Goal: Task Accomplishment & Management: Manage account settings

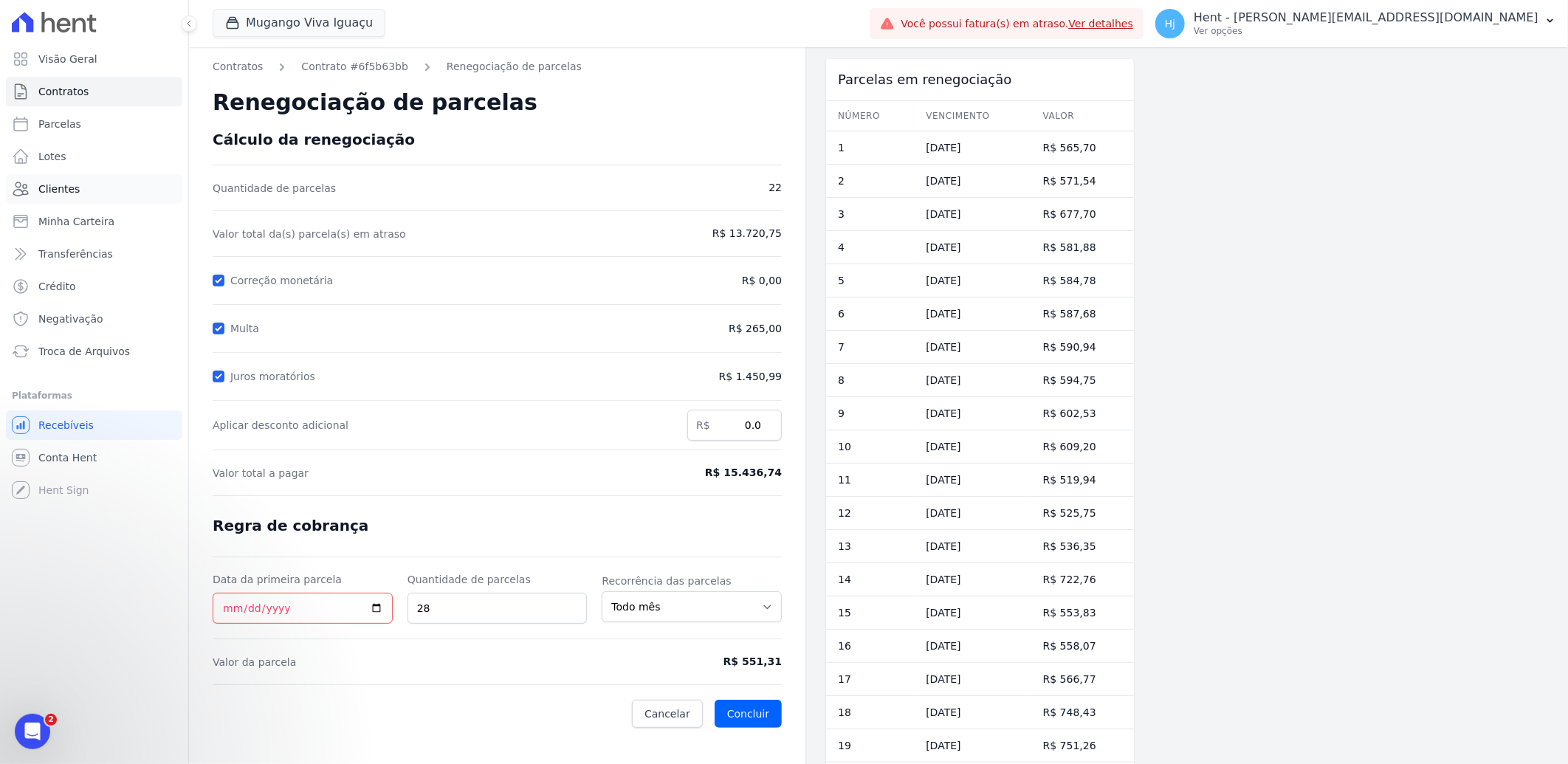
click at [74, 187] on span "Clientes" at bounding box center [58, 188] width 42 height 14
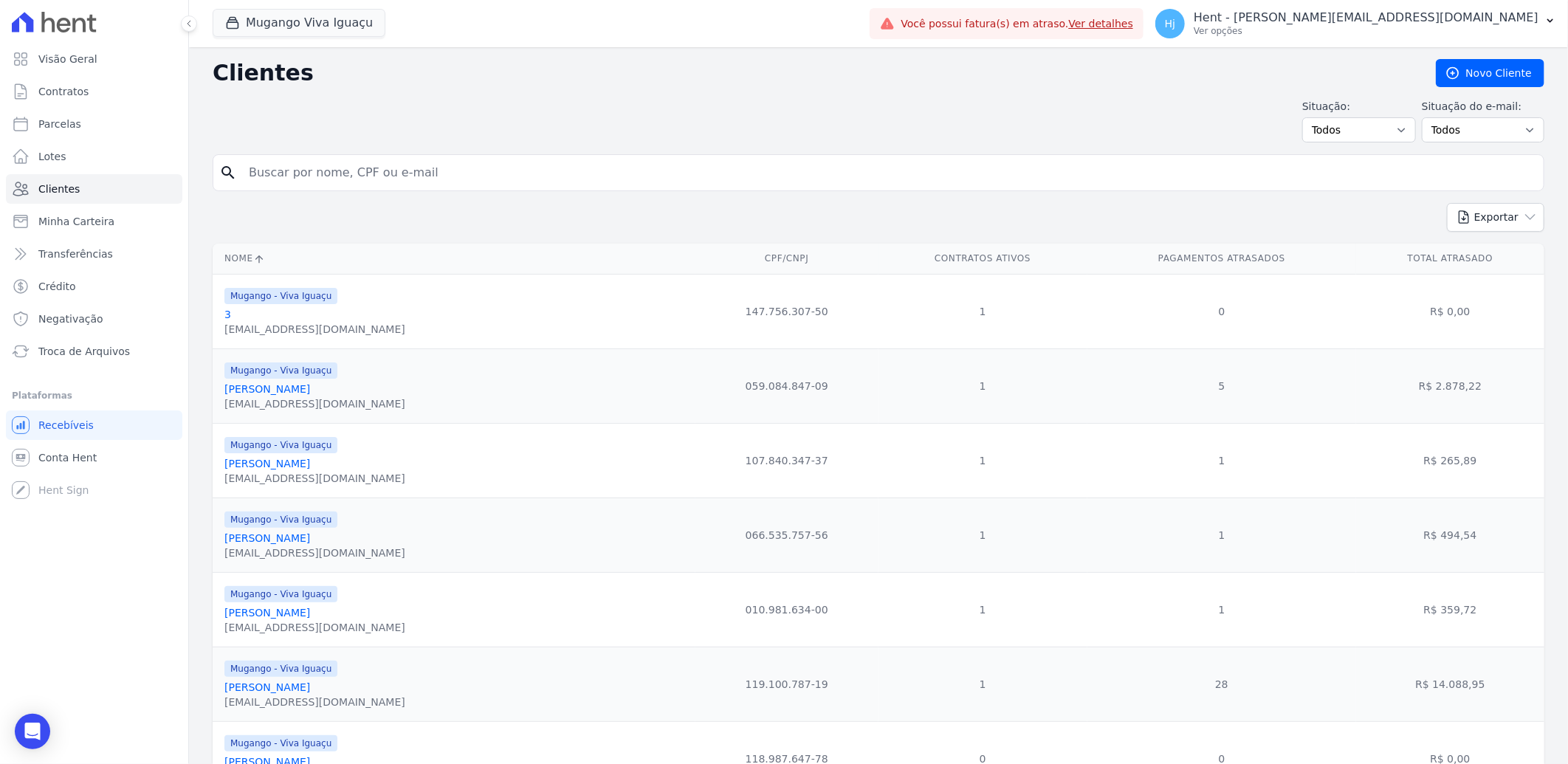
click at [354, 166] on input "search" at bounding box center [889, 172] width 1298 height 30
paste input "Atemilton Da [PERSON_NAME]"
type input "Atemilton Da [PERSON_NAME]"
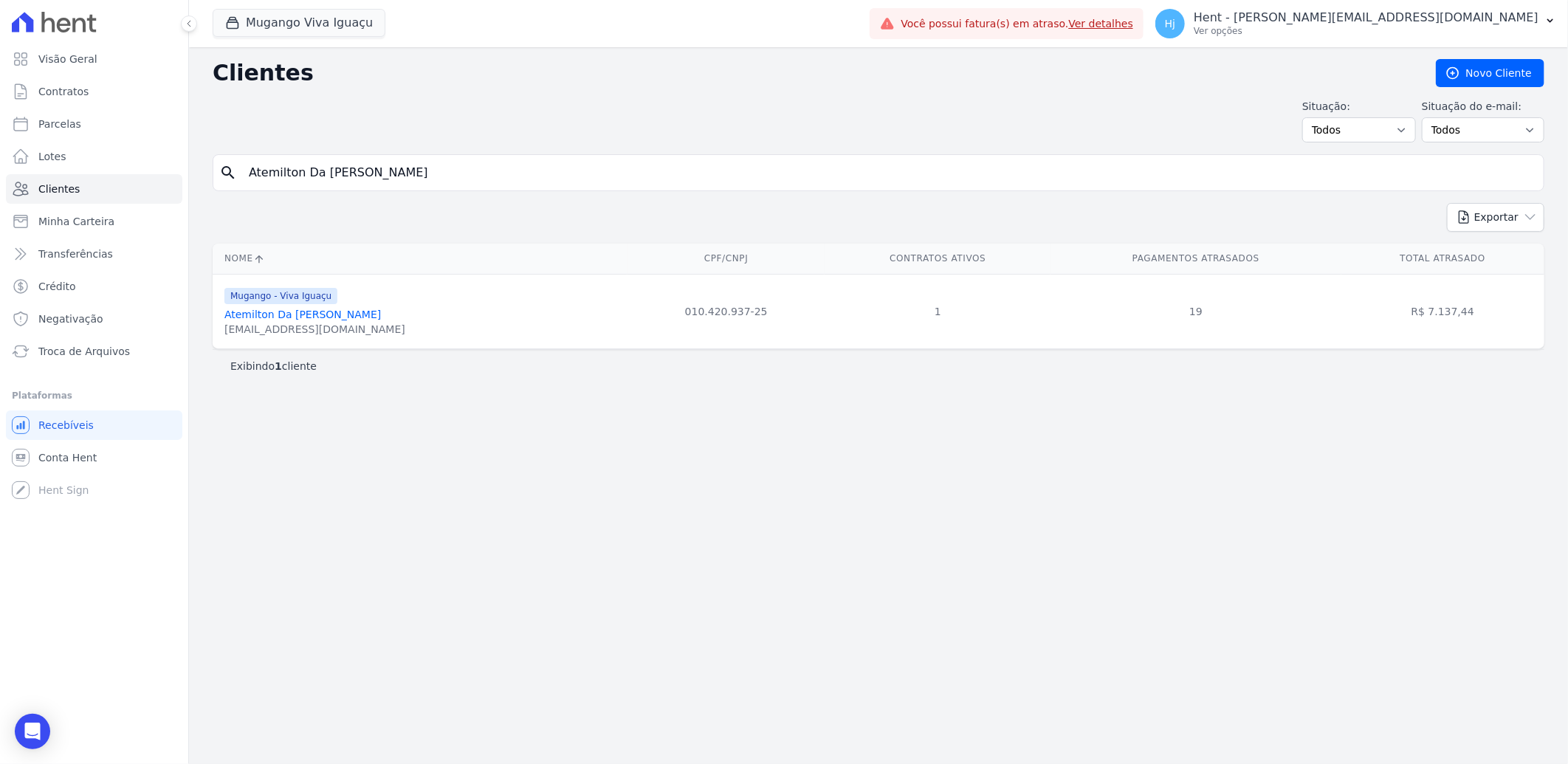
click at [337, 320] on link "Atemilton Da [PERSON_NAME]" at bounding box center [302, 314] width 157 height 12
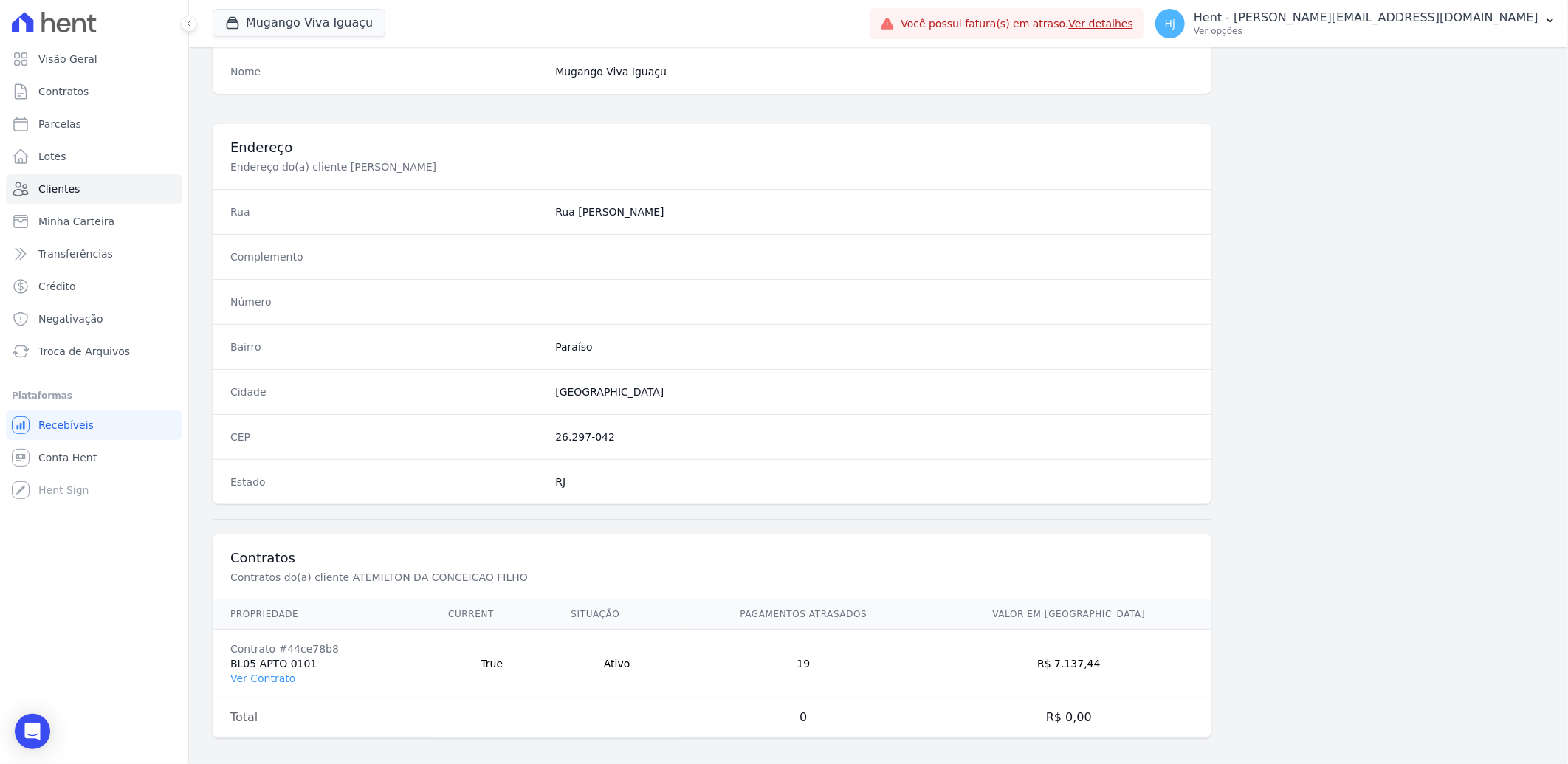
scroll to position [618, 0]
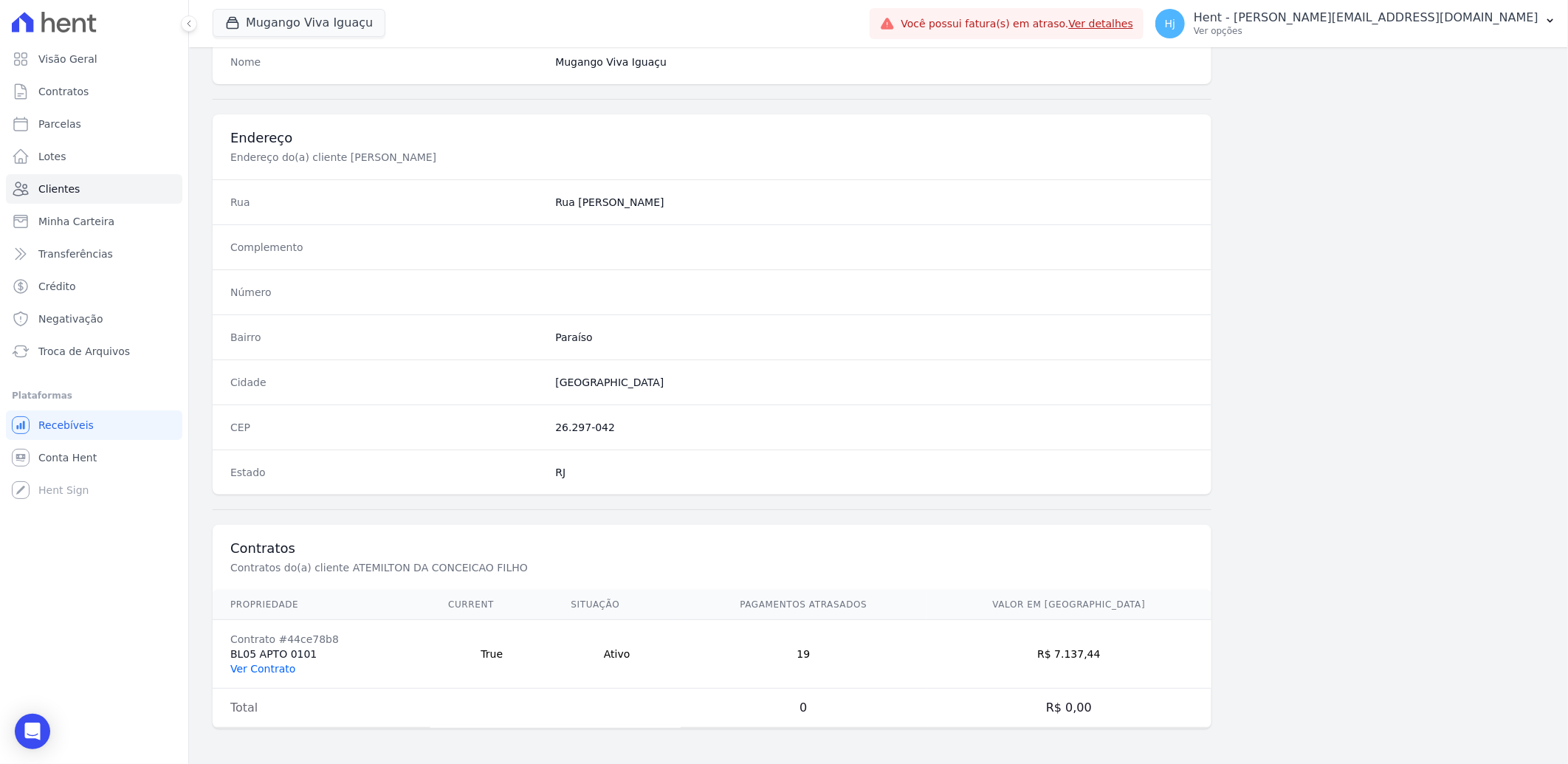
click at [248, 674] on link "Ver Contrato" at bounding box center [263, 669] width 65 height 12
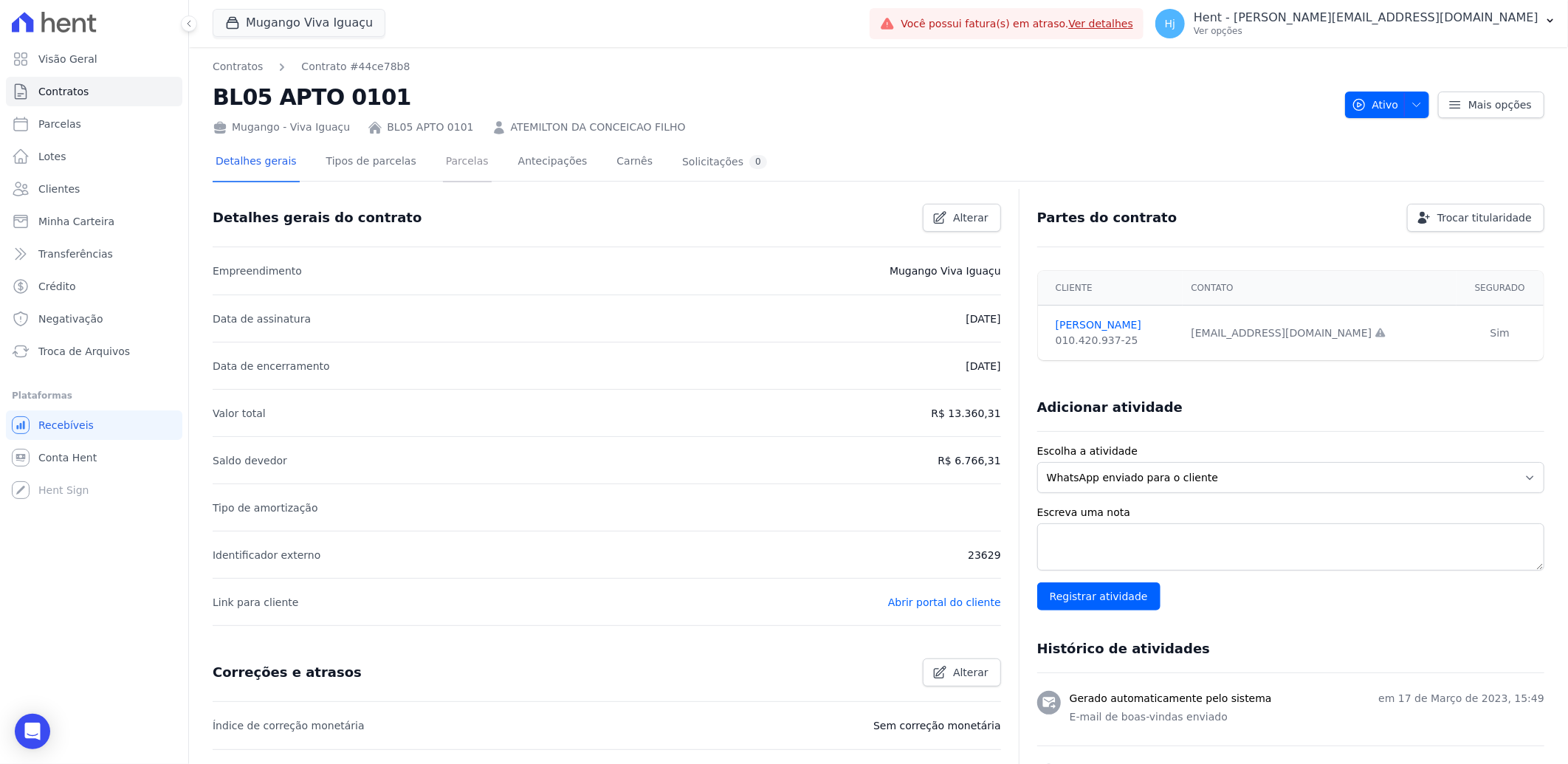
click at [446, 159] on link "Parcelas" at bounding box center [468, 163] width 49 height 39
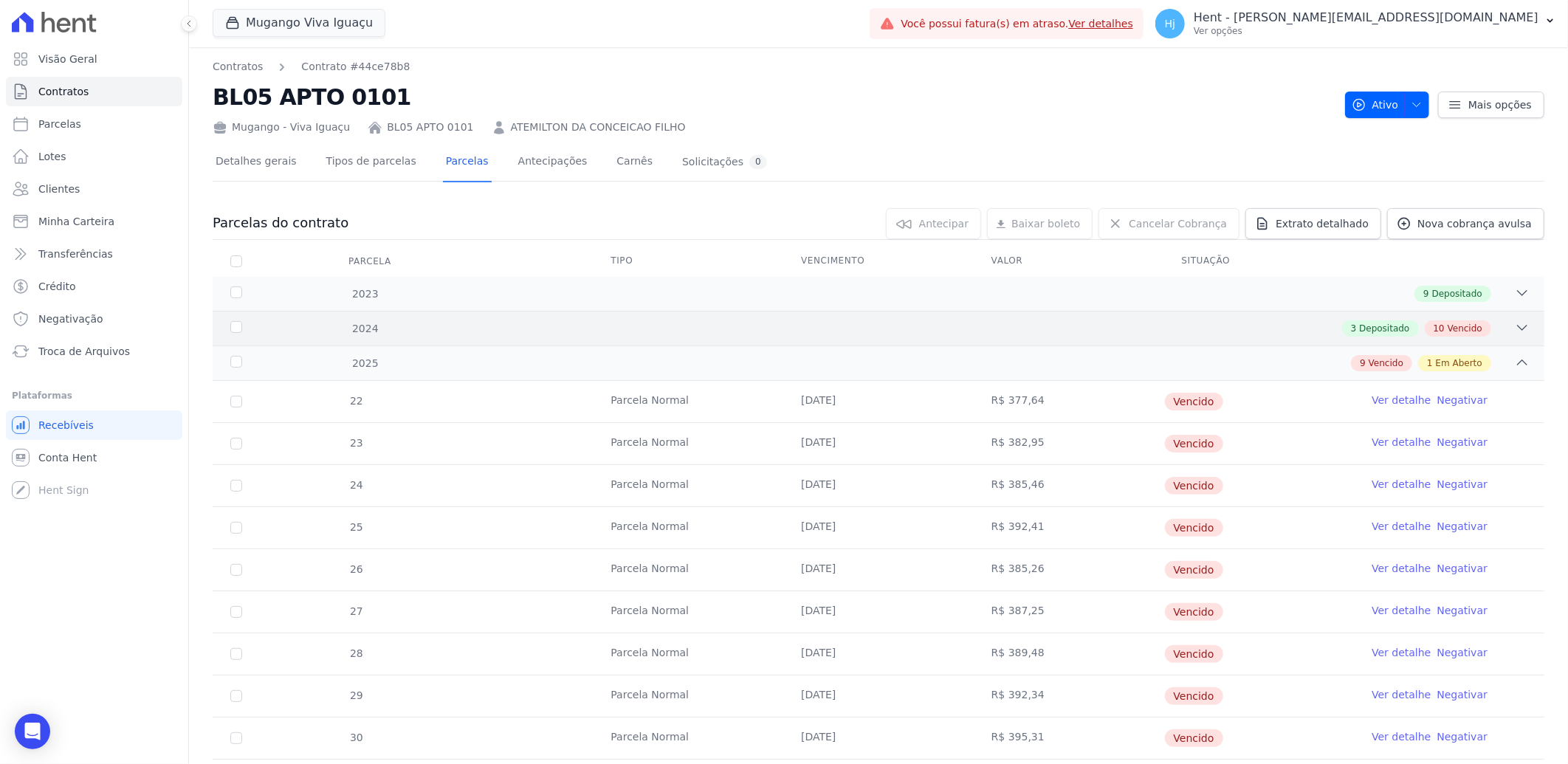
click at [1093, 320] on div "3 Depositado 10 Vencido" at bounding box center [945, 328] width 1171 height 16
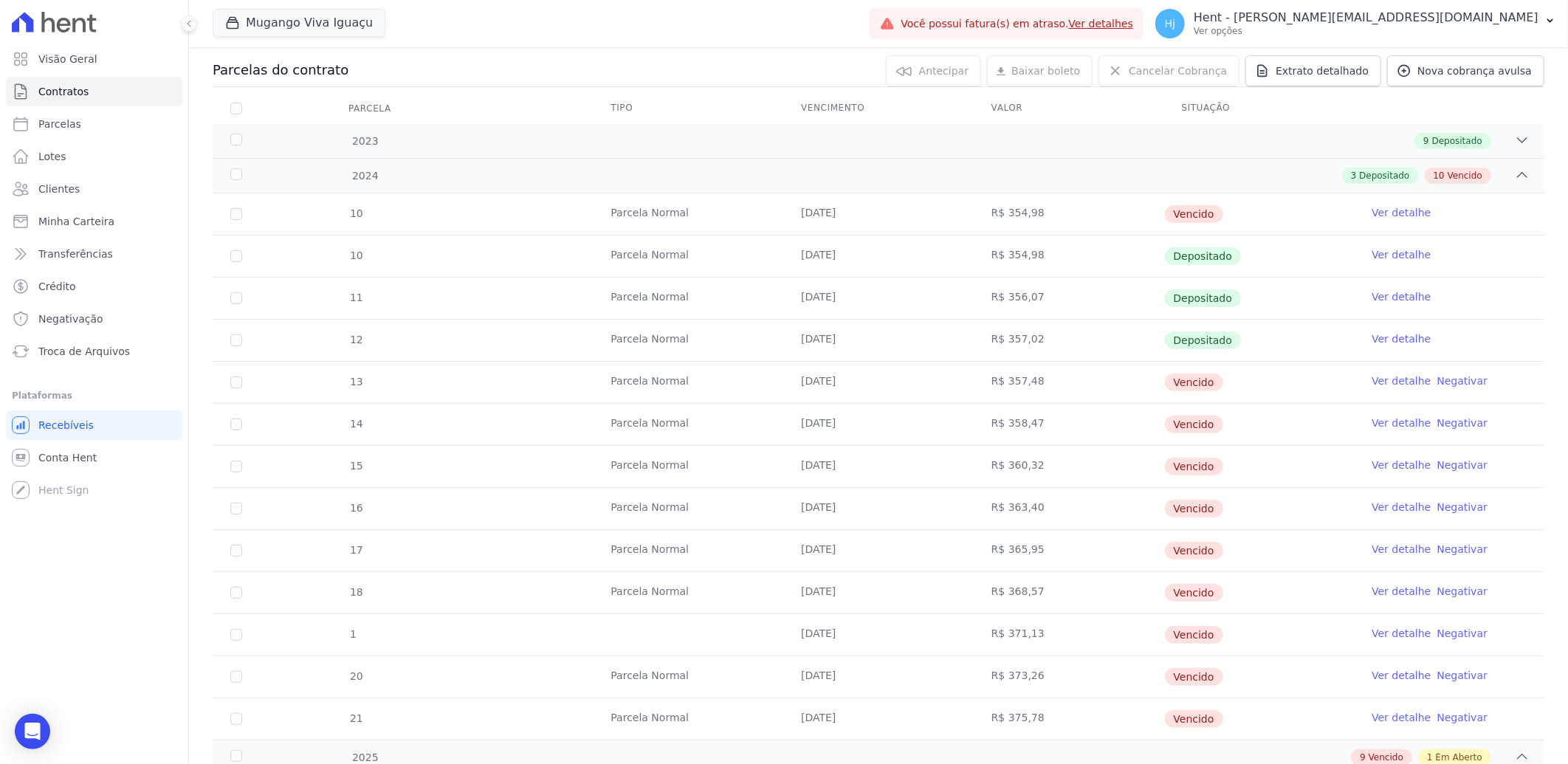
scroll to position [163, 0]
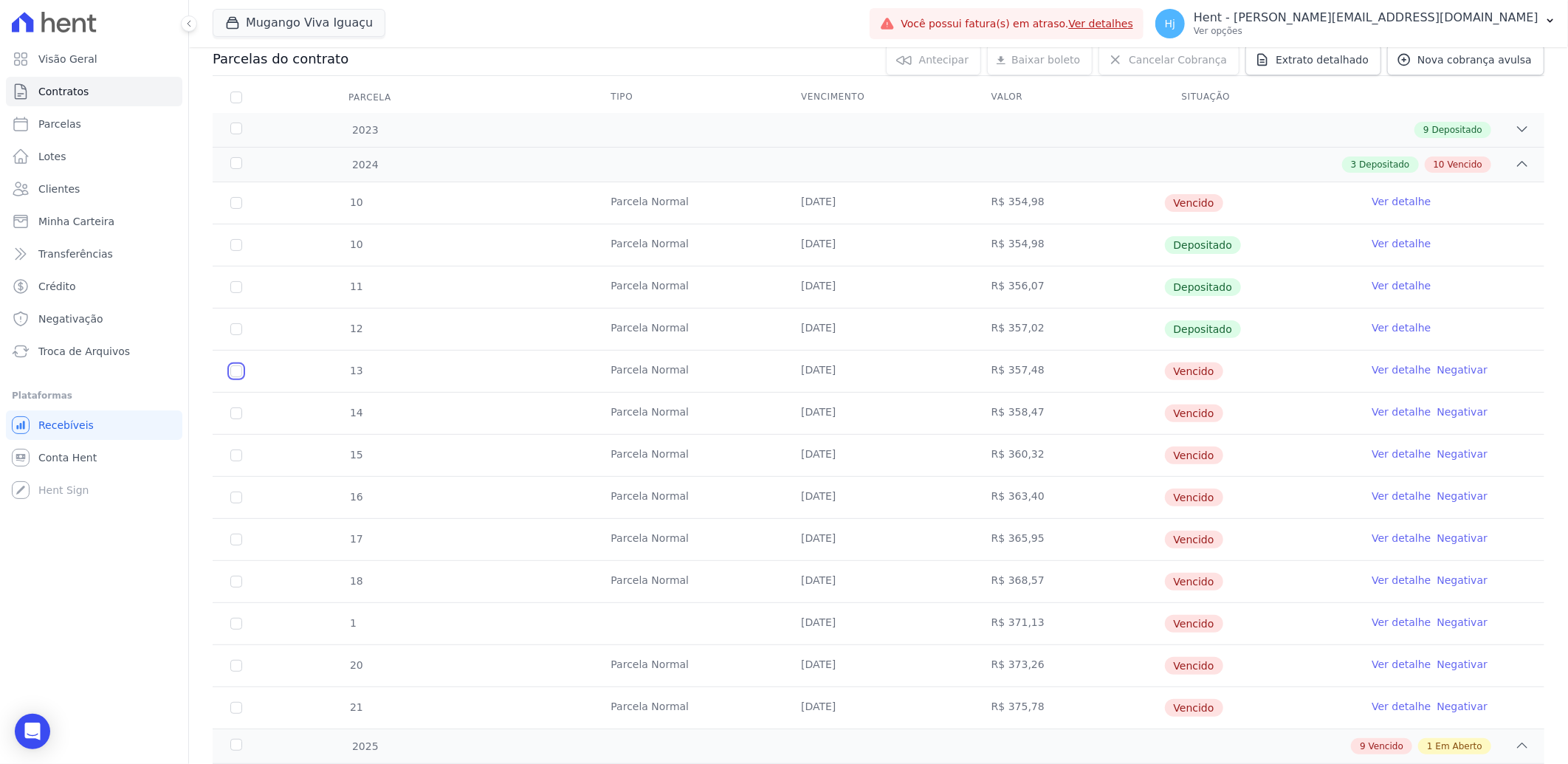
click at [239, 373] on input "checkbox" at bounding box center [236, 371] width 12 height 12
checkbox input "true"
click at [237, 417] on input "checkbox" at bounding box center [236, 413] width 12 height 12
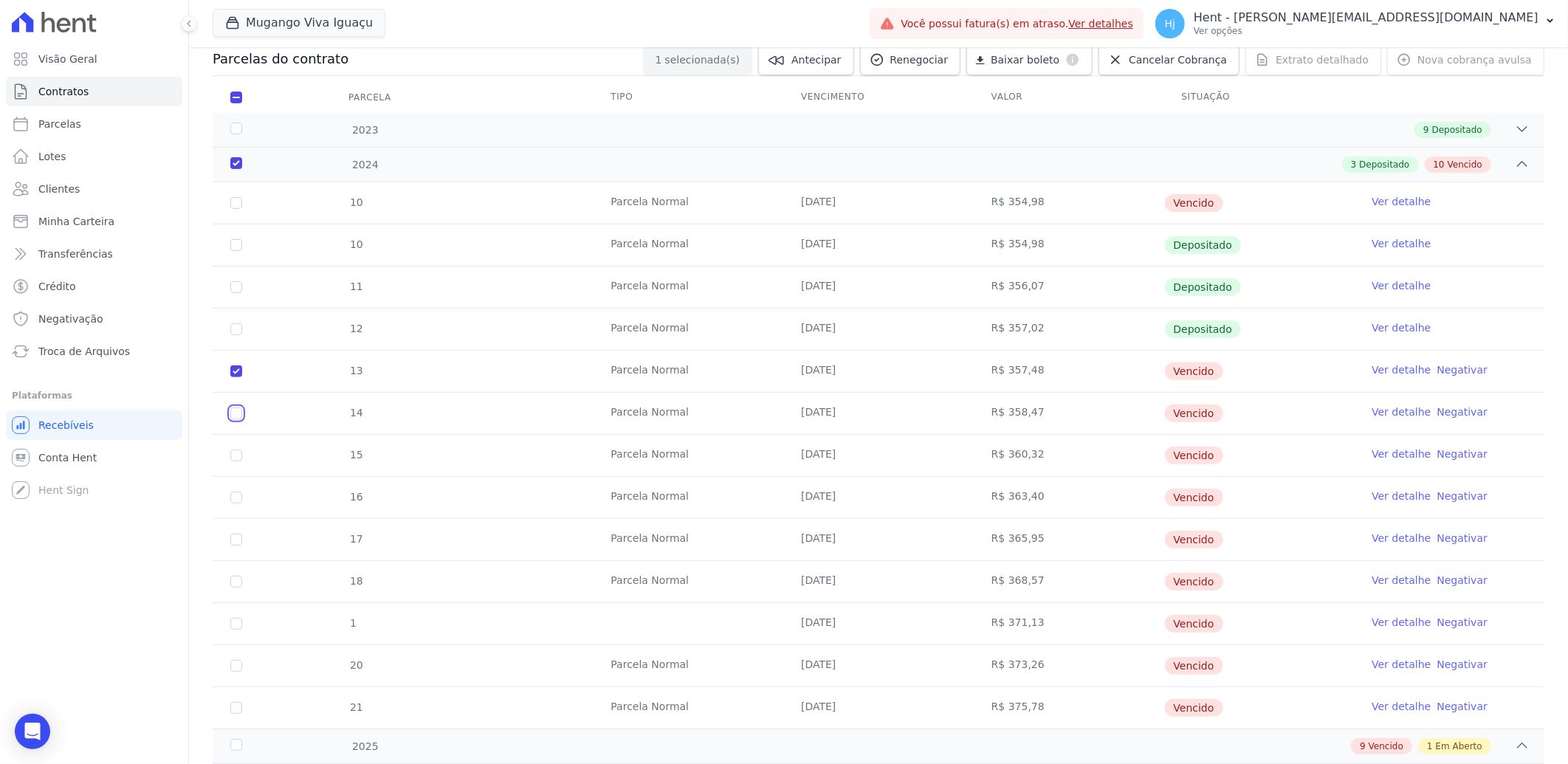
checkbox input "true"
click at [237, 454] on input "checkbox" at bounding box center [236, 456] width 12 height 12
checkbox input "true"
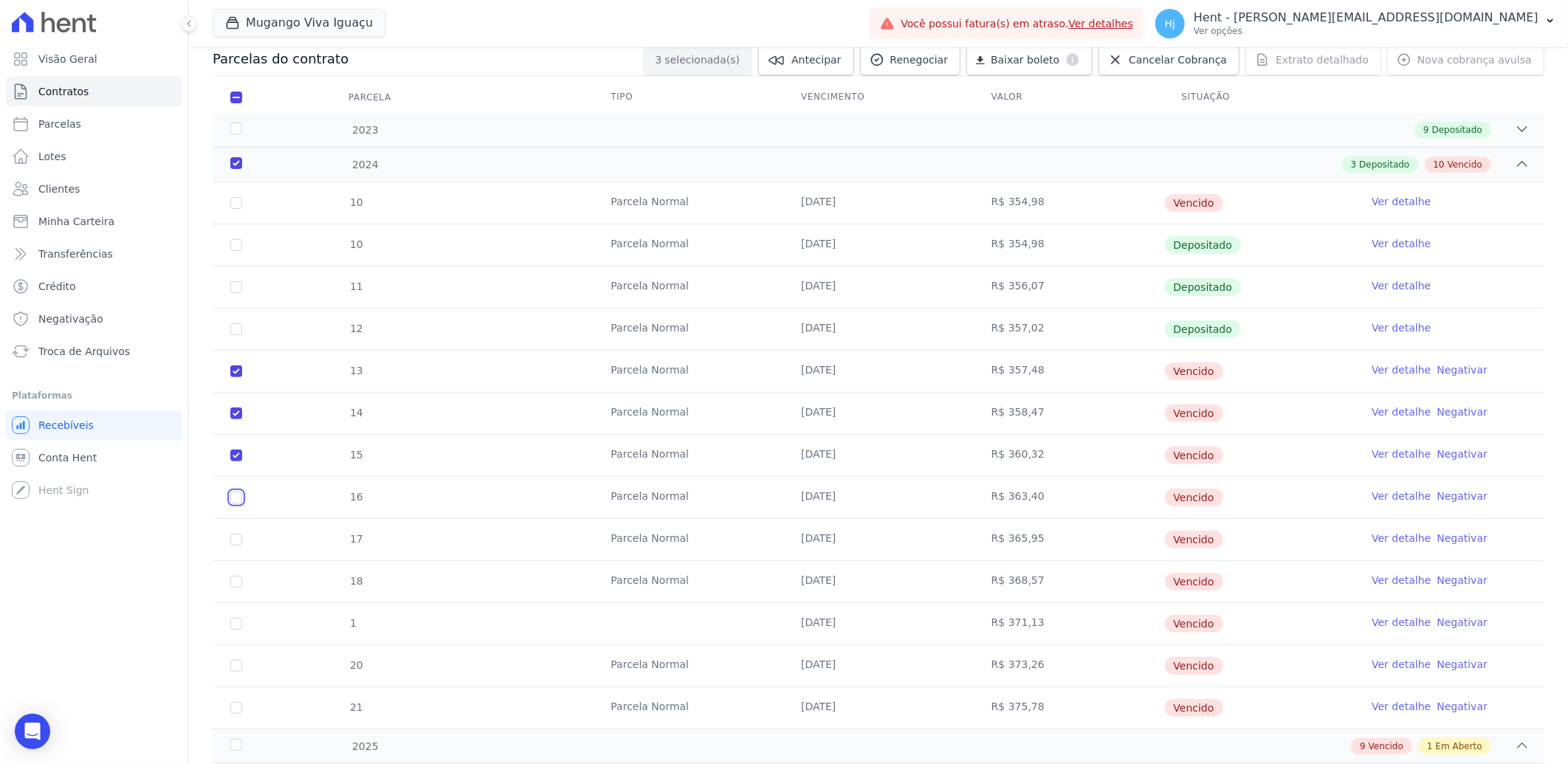
click at [236, 496] on input "checkbox" at bounding box center [236, 497] width 12 height 12
checkbox input "true"
click at [233, 539] on input "checkbox" at bounding box center [236, 540] width 12 height 12
checkbox input "true"
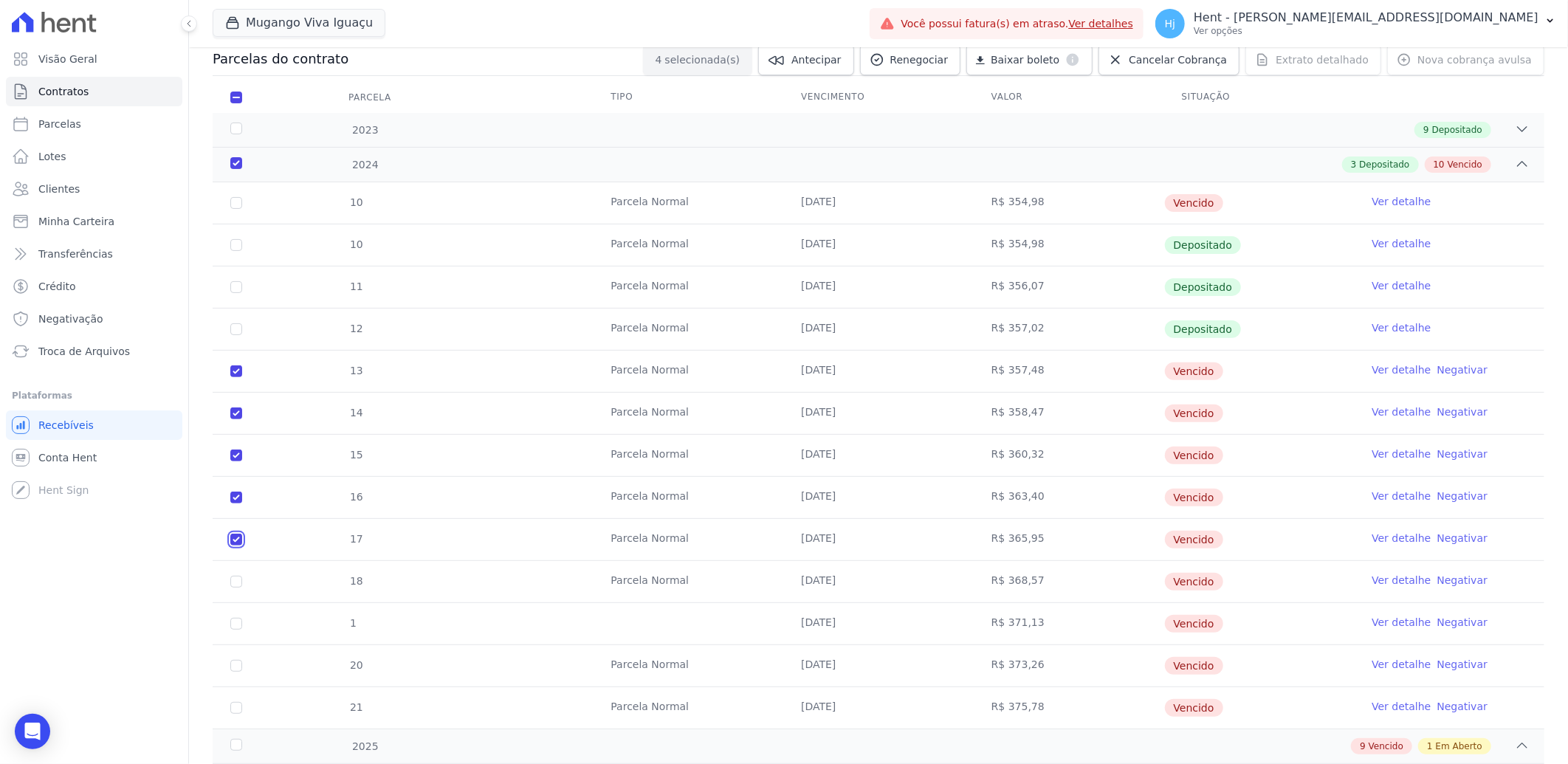
checkbox input "true"
click at [234, 579] on input "checkbox" at bounding box center [236, 582] width 12 height 12
checkbox input "true"
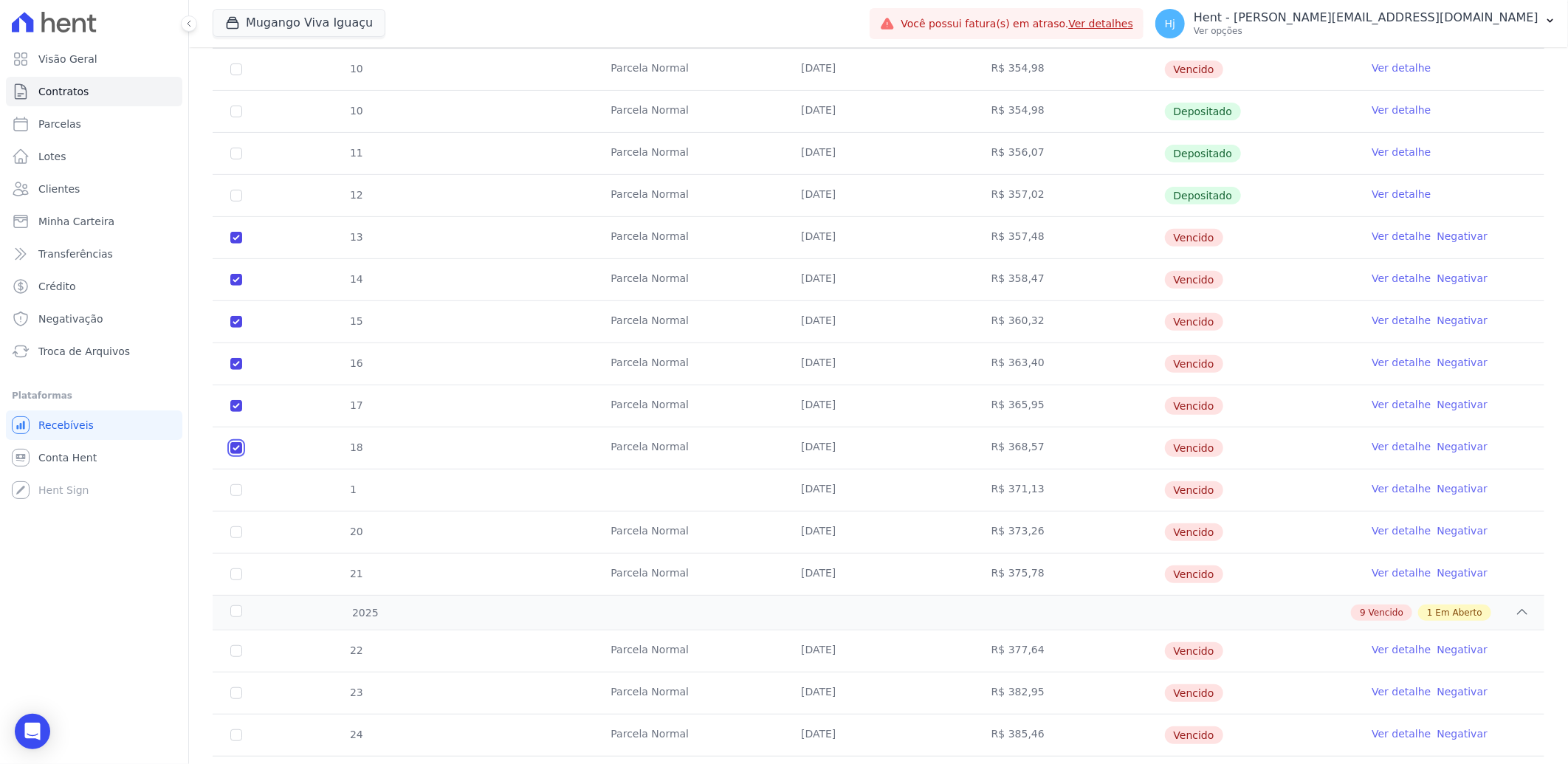
scroll to position [328, 0]
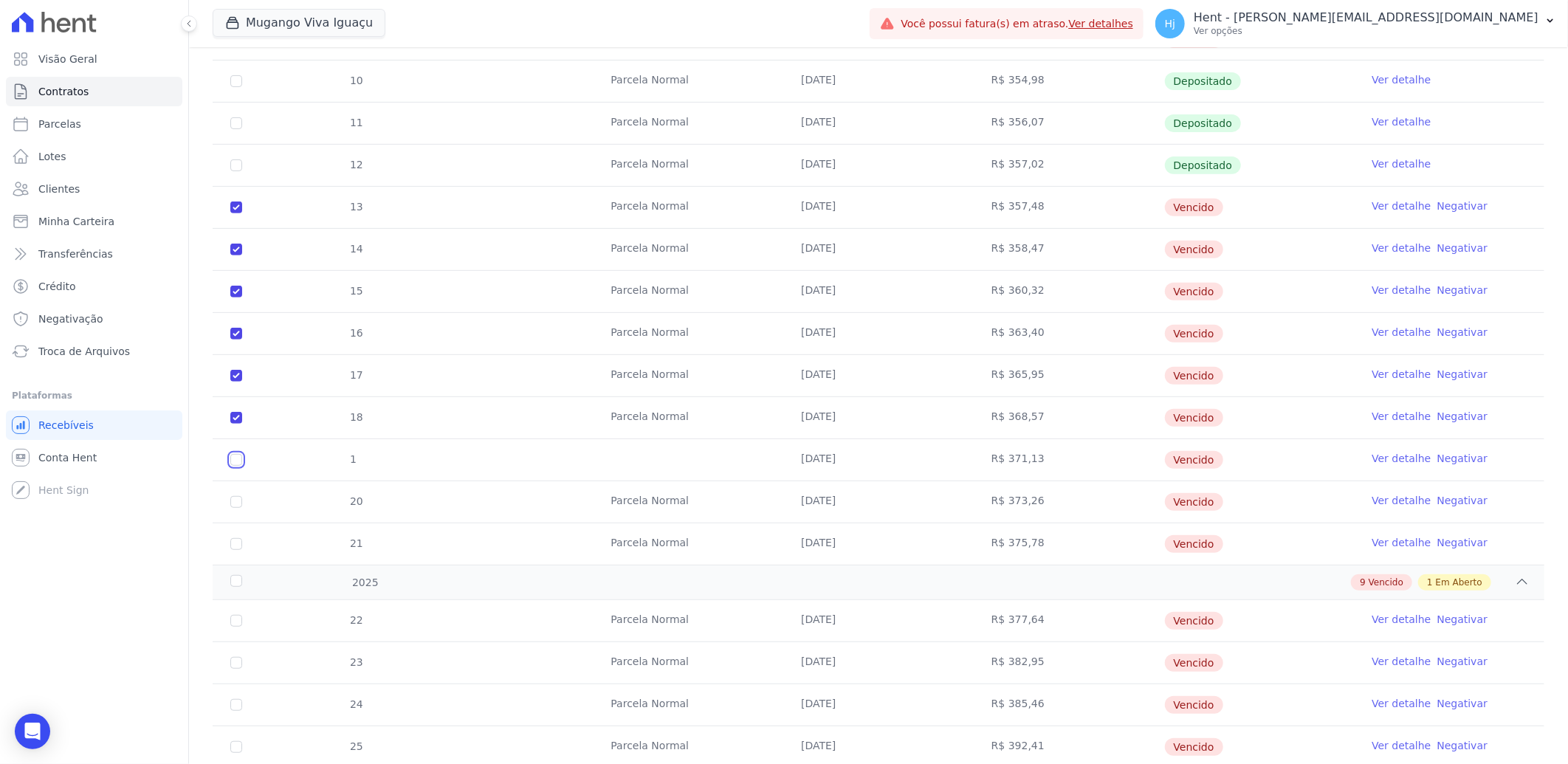
click at [233, 459] on input "checkbox" at bounding box center [236, 460] width 12 height 12
checkbox input "true"
click at [233, 505] on input "checkbox" at bounding box center [236, 502] width 12 height 12
checkbox input "true"
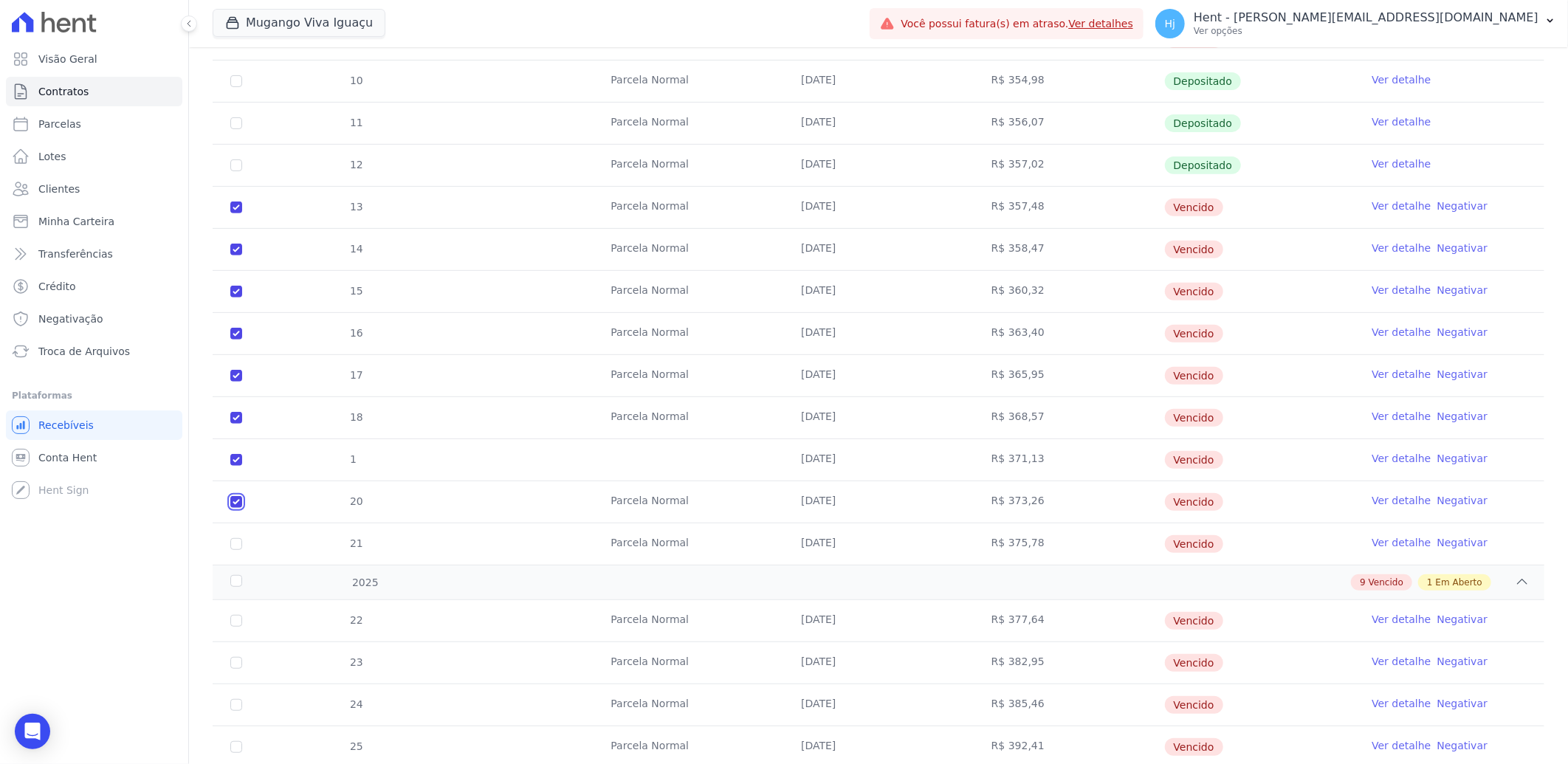
checkbox input "true"
click at [234, 548] on input "checkbox" at bounding box center [236, 544] width 12 height 12
checkbox input "true"
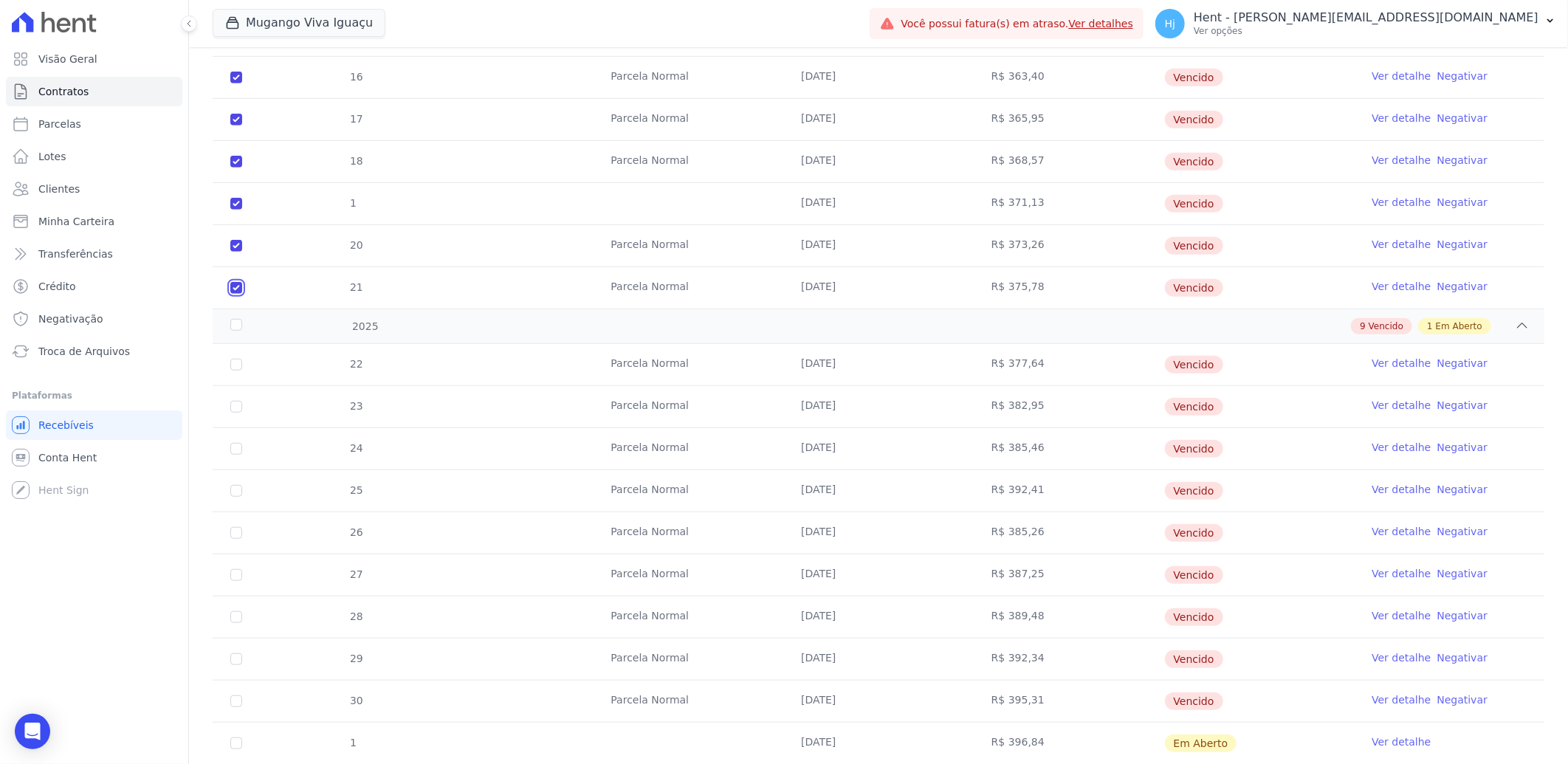
scroll to position [629, 0]
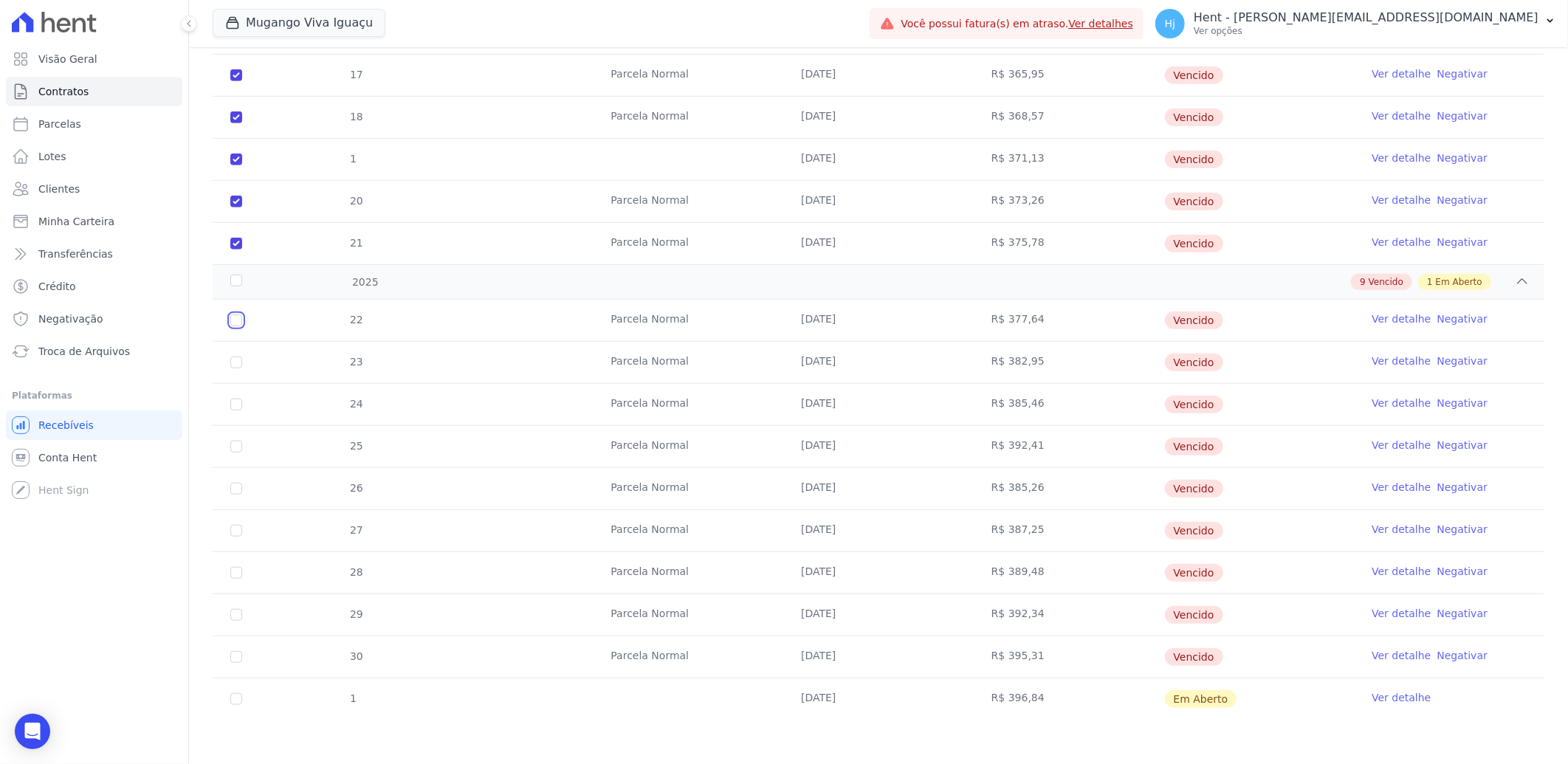
click at [233, 318] on input "checkbox" at bounding box center [236, 320] width 12 height 12
checkbox input "true"
click at [231, 360] on input "checkbox" at bounding box center [236, 363] width 12 height 12
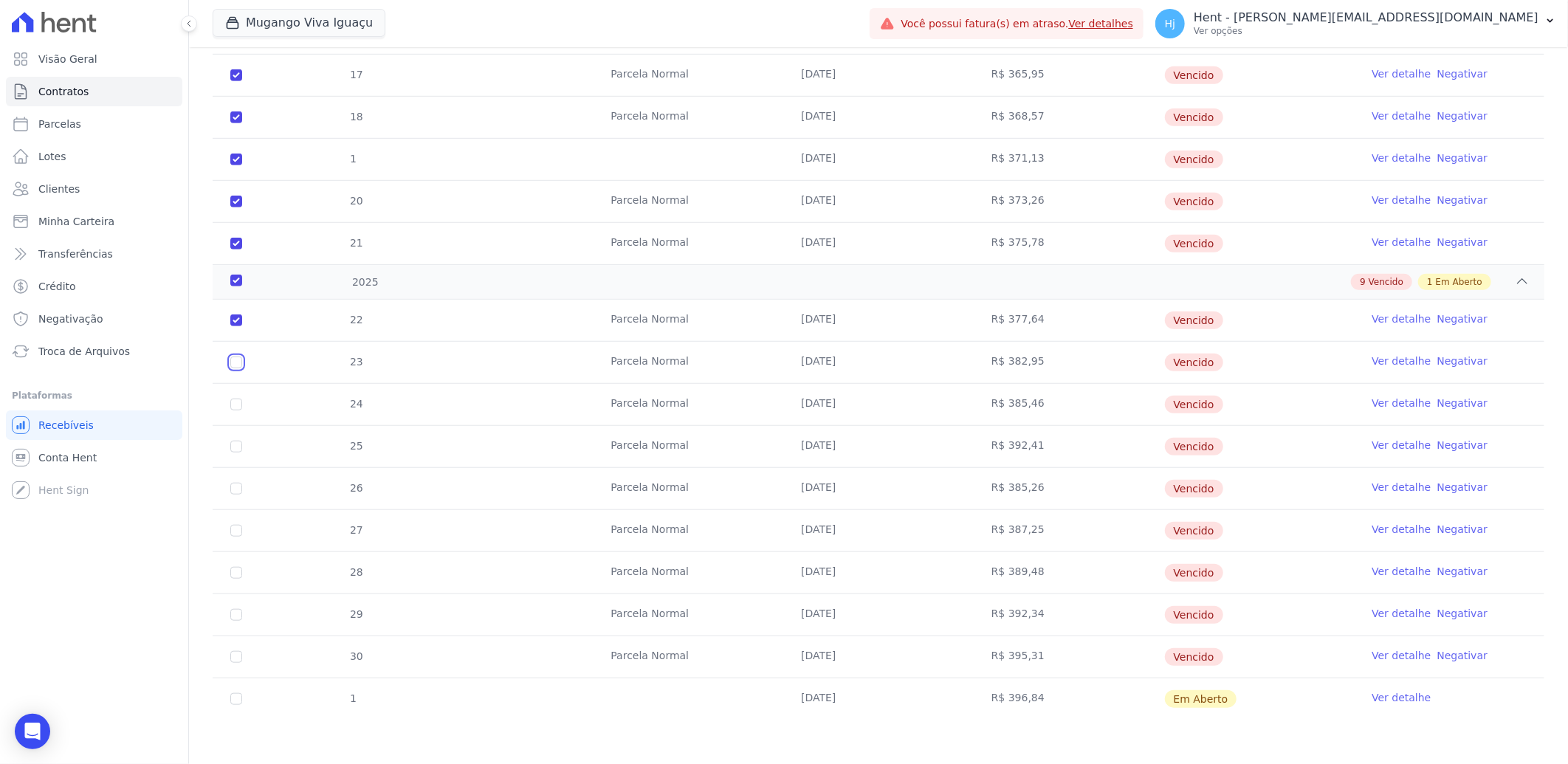
checkbox input "true"
click at [236, 408] on input "checkbox" at bounding box center [236, 405] width 12 height 12
checkbox input "true"
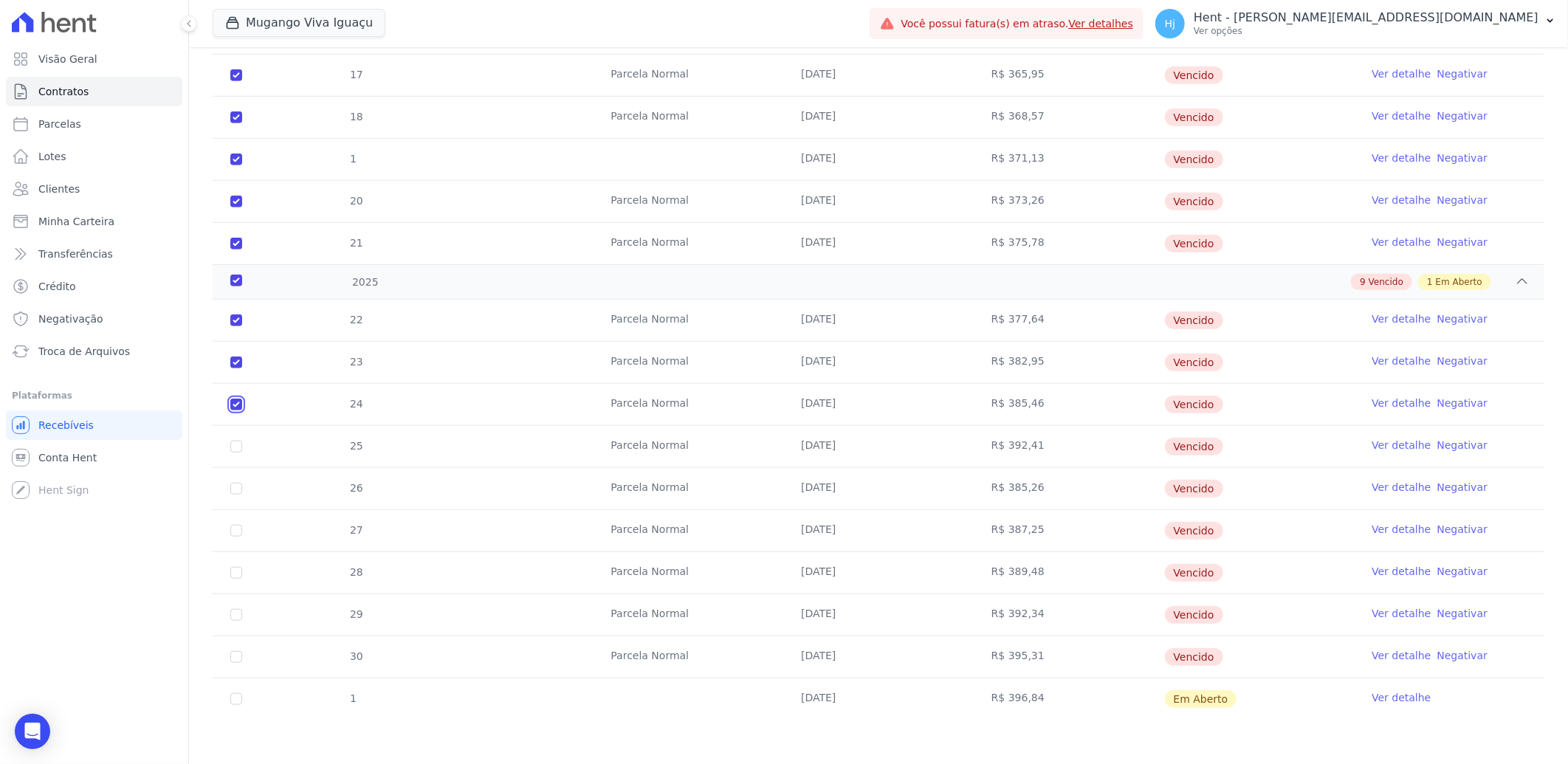
checkbox input "true"
click at [238, 449] on input "checkbox" at bounding box center [236, 446] width 12 height 12
checkbox input "true"
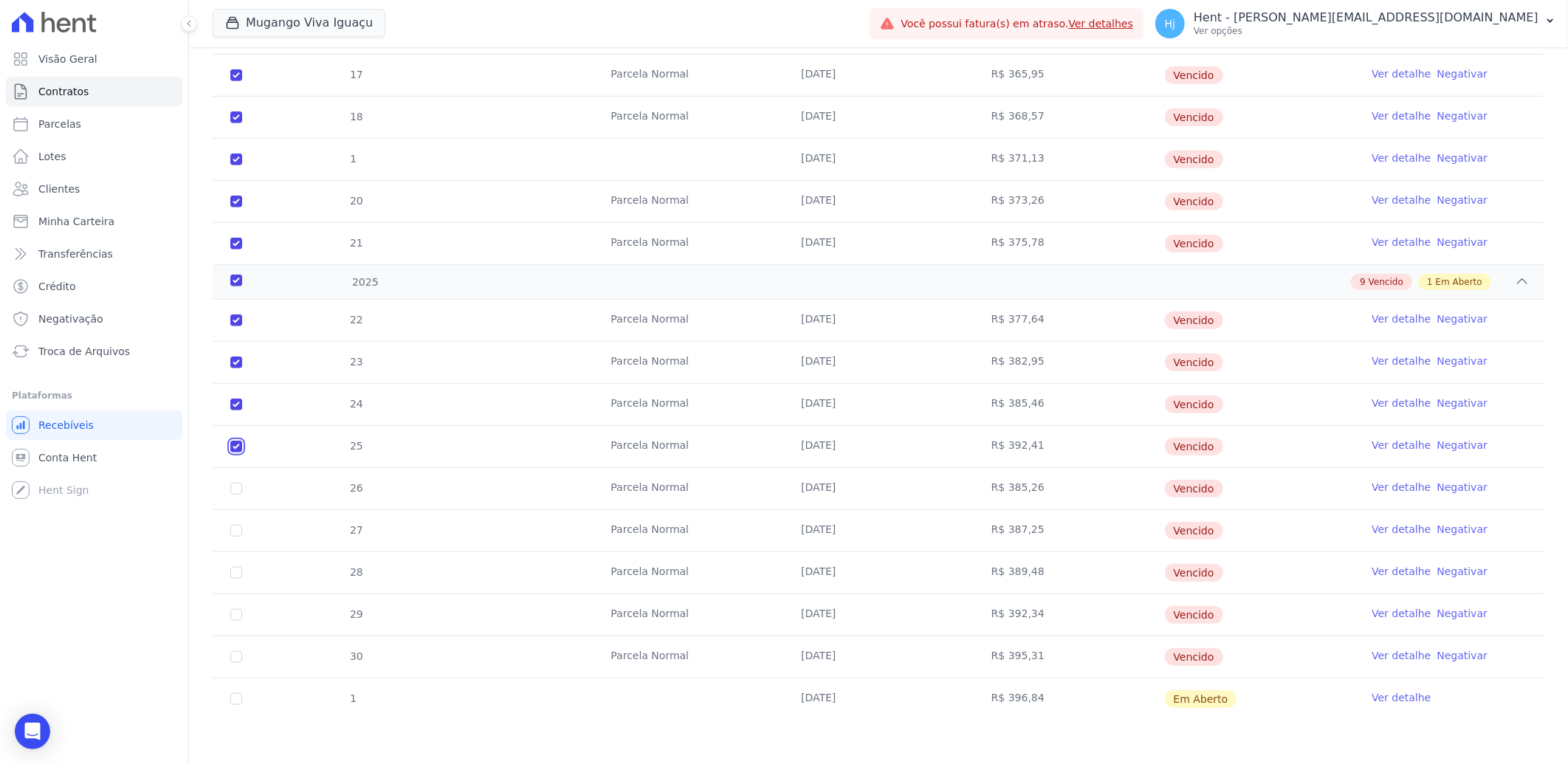
checkbox input "true"
click at [238, 491] on input "checkbox" at bounding box center [236, 489] width 12 height 12
checkbox input "true"
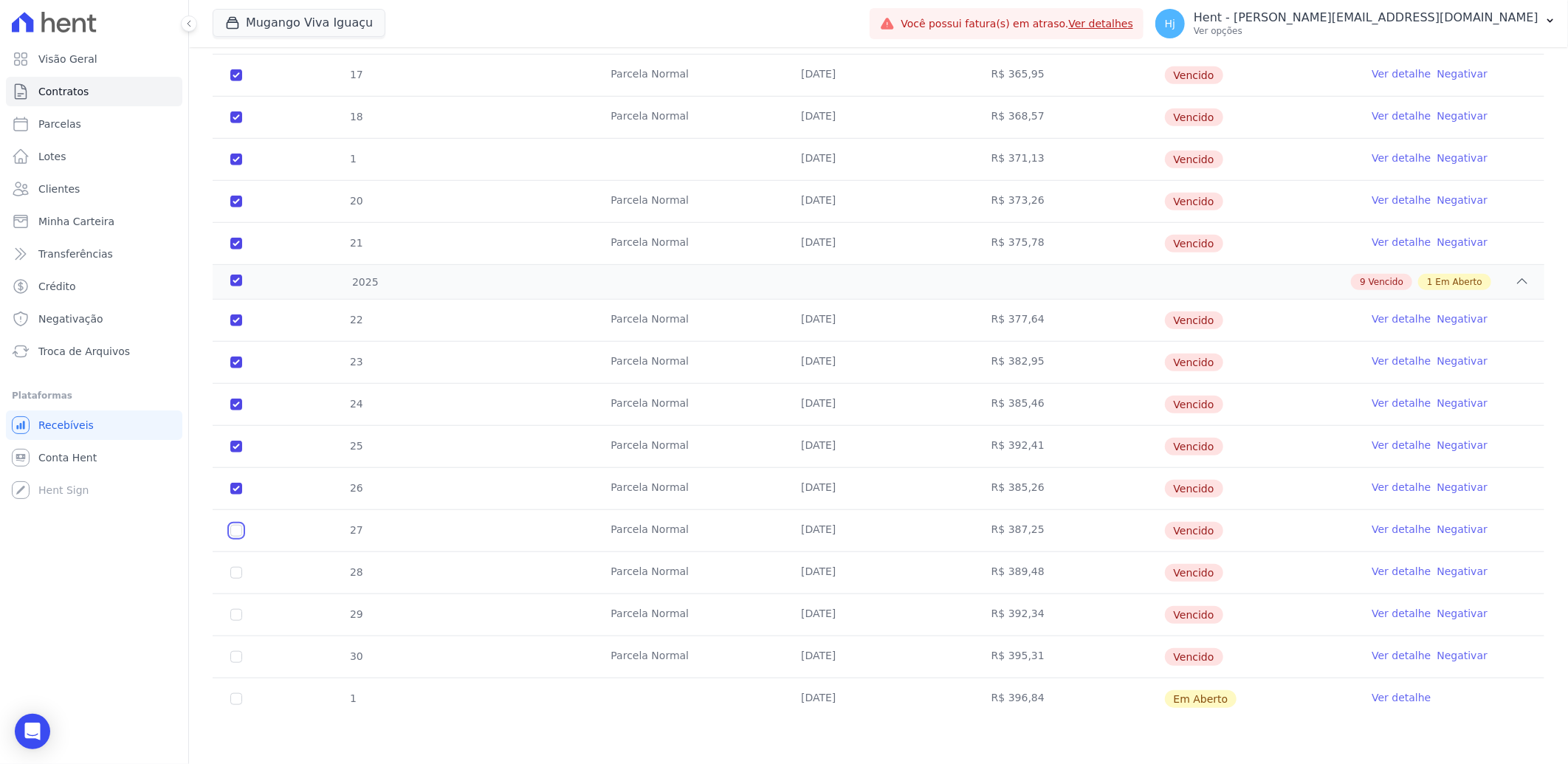
click at [238, 528] on input "checkbox" at bounding box center [236, 531] width 12 height 12
checkbox input "true"
click at [238, 573] on input "checkbox" at bounding box center [236, 573] width 12 height 12
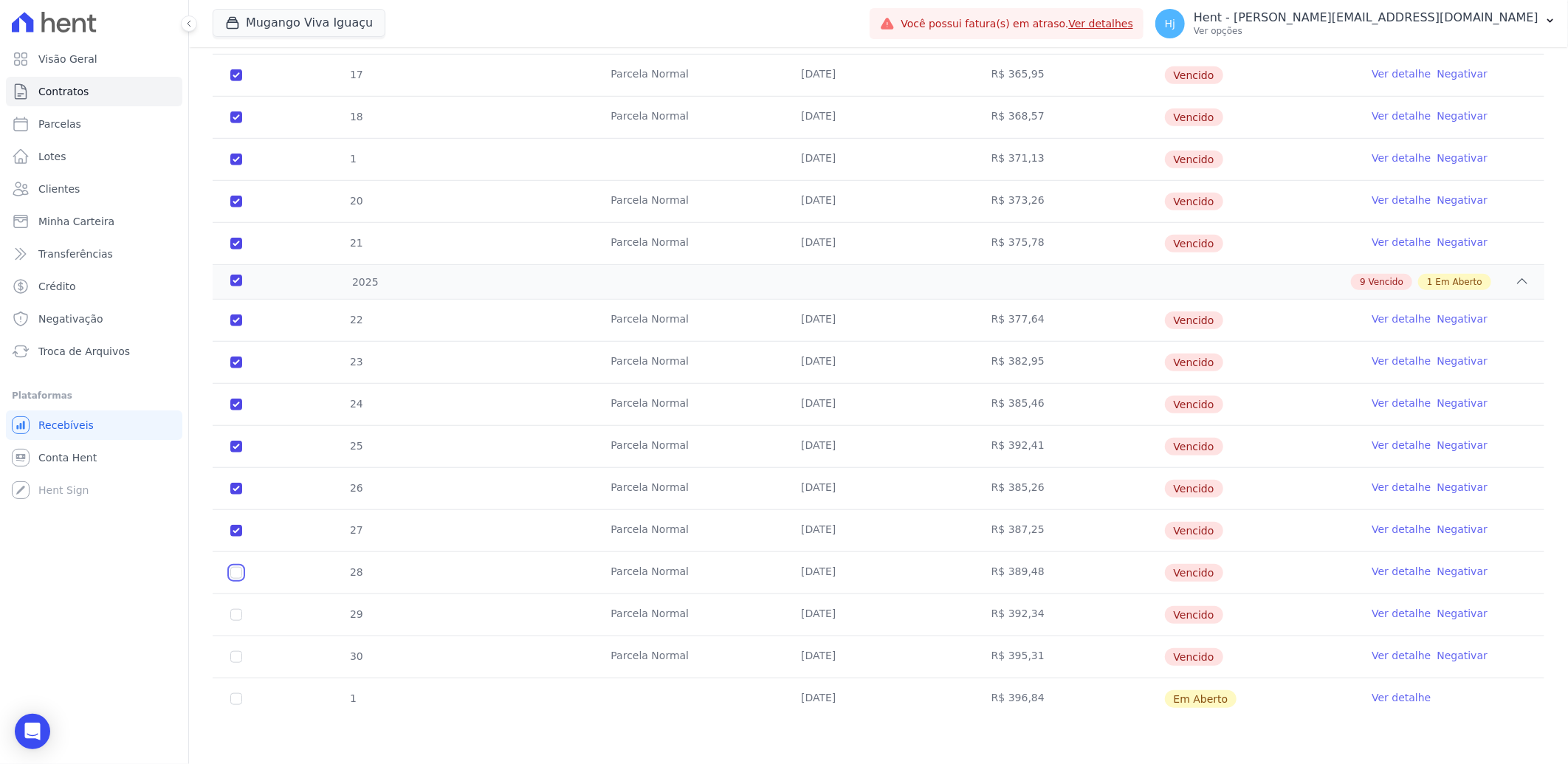
checkbox input "true"
click at [239, 617] on input "checkbox" at bounding box center [236, 615] width 12 height 12
checkbox input "true"
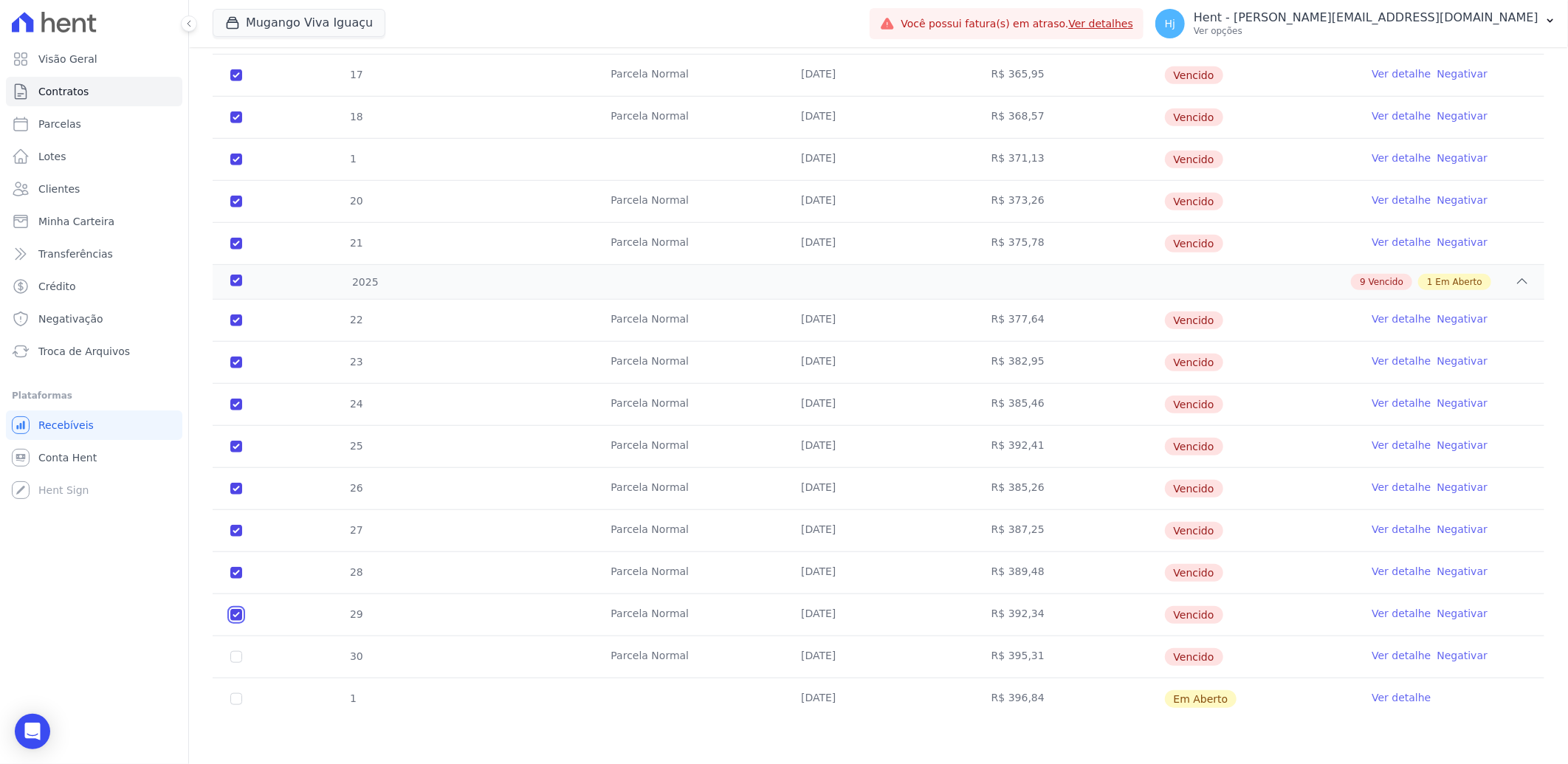
checkbox input "true"
drag, startPoint x: 233, startPoint y: 655, endPoint x: 234, endPoint y: 679, distance: 24.0
click at [234, 656] on input "checkbox" at bounding box center [236, 657] width 12 height 12
checkbox input "true"
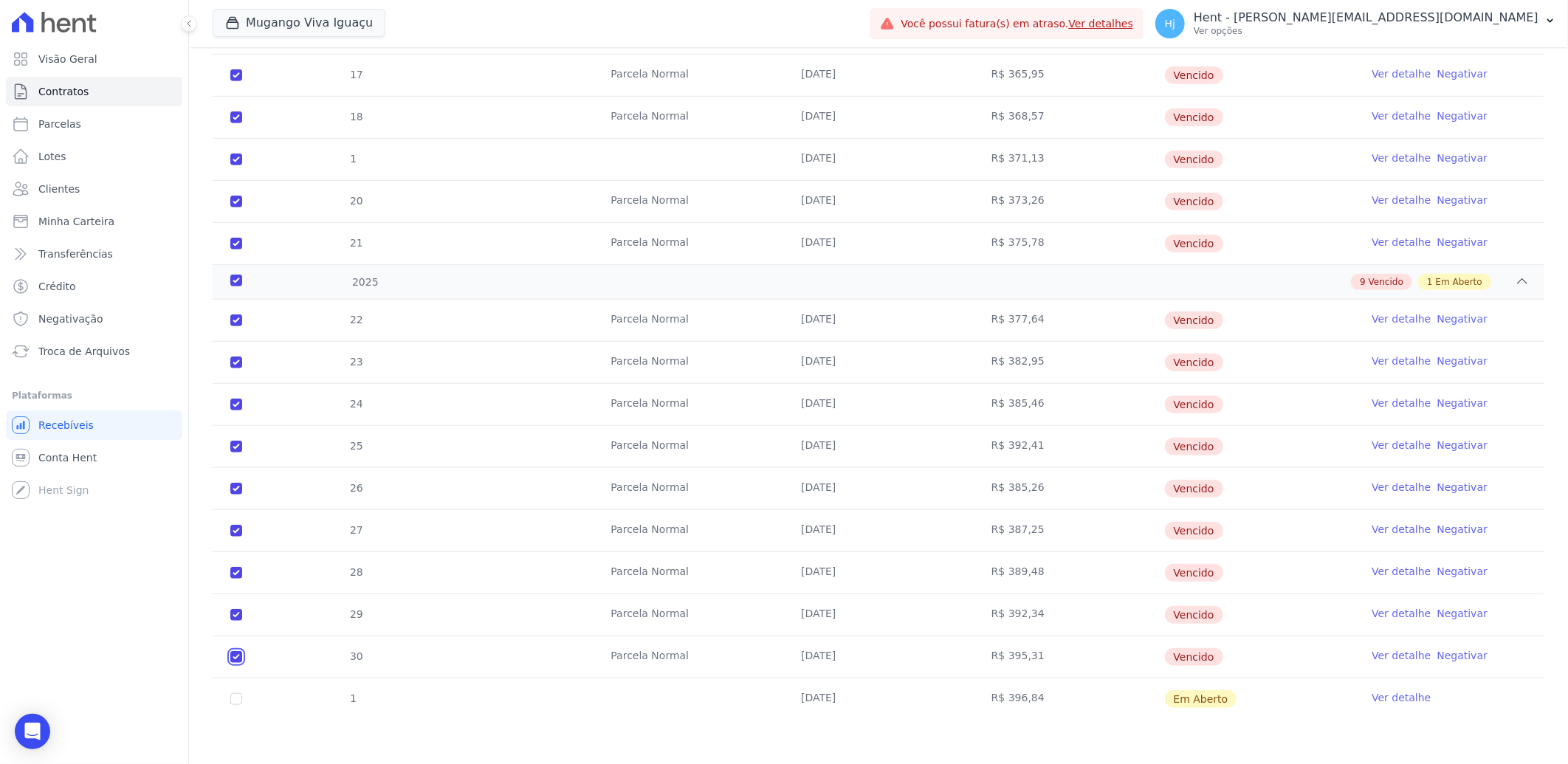
checkbox input "true"
click at [236, 703] on input "checkbox" at bounding box center [236, 699] width 12 height 12
checkbox input "true"
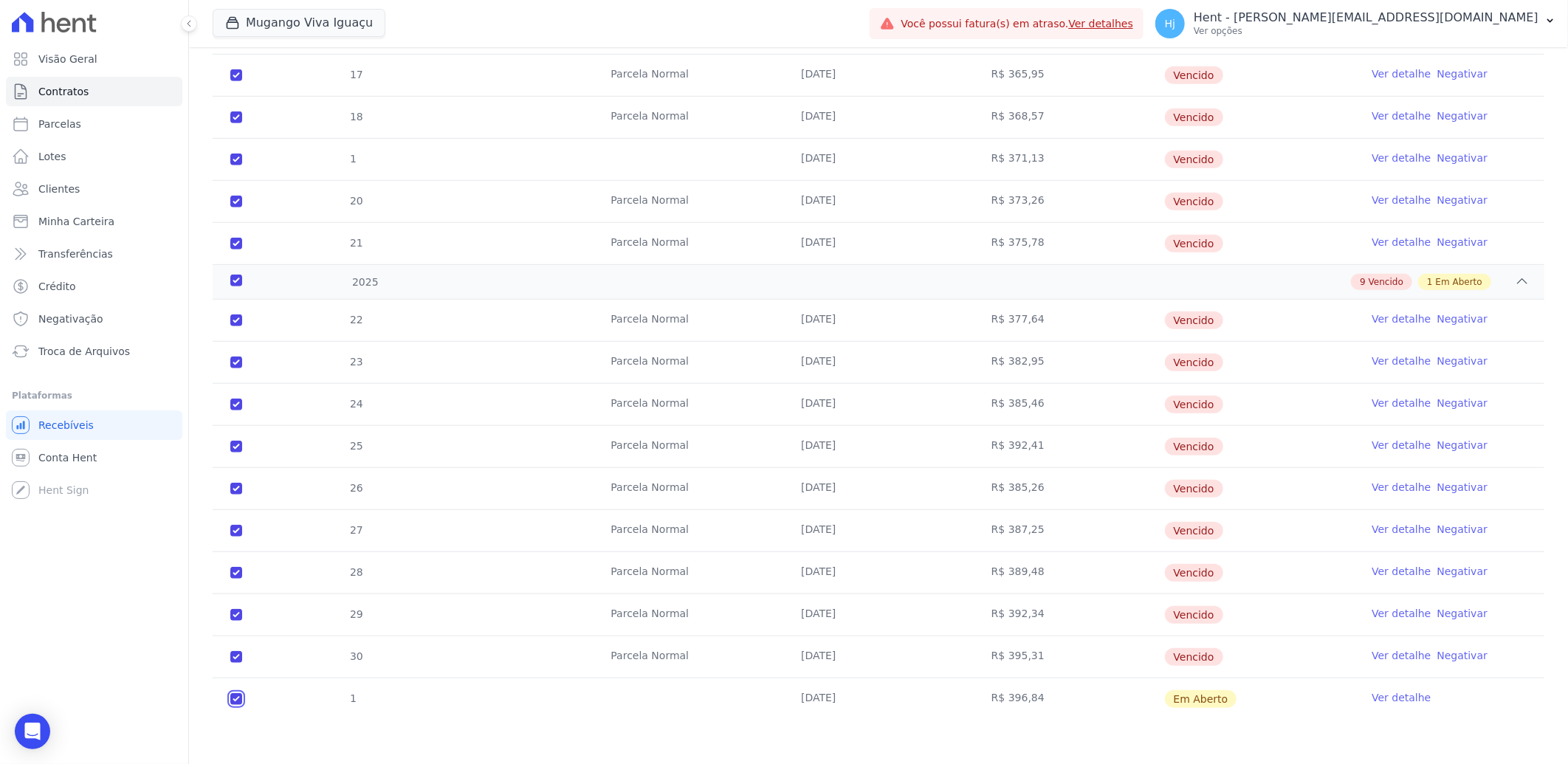
checkbox input "true"
click at [236, 702] on input "checkbox" at bounding box center [236, 699] width 12 height 12
checkbox input "false"
checkbox input "true"
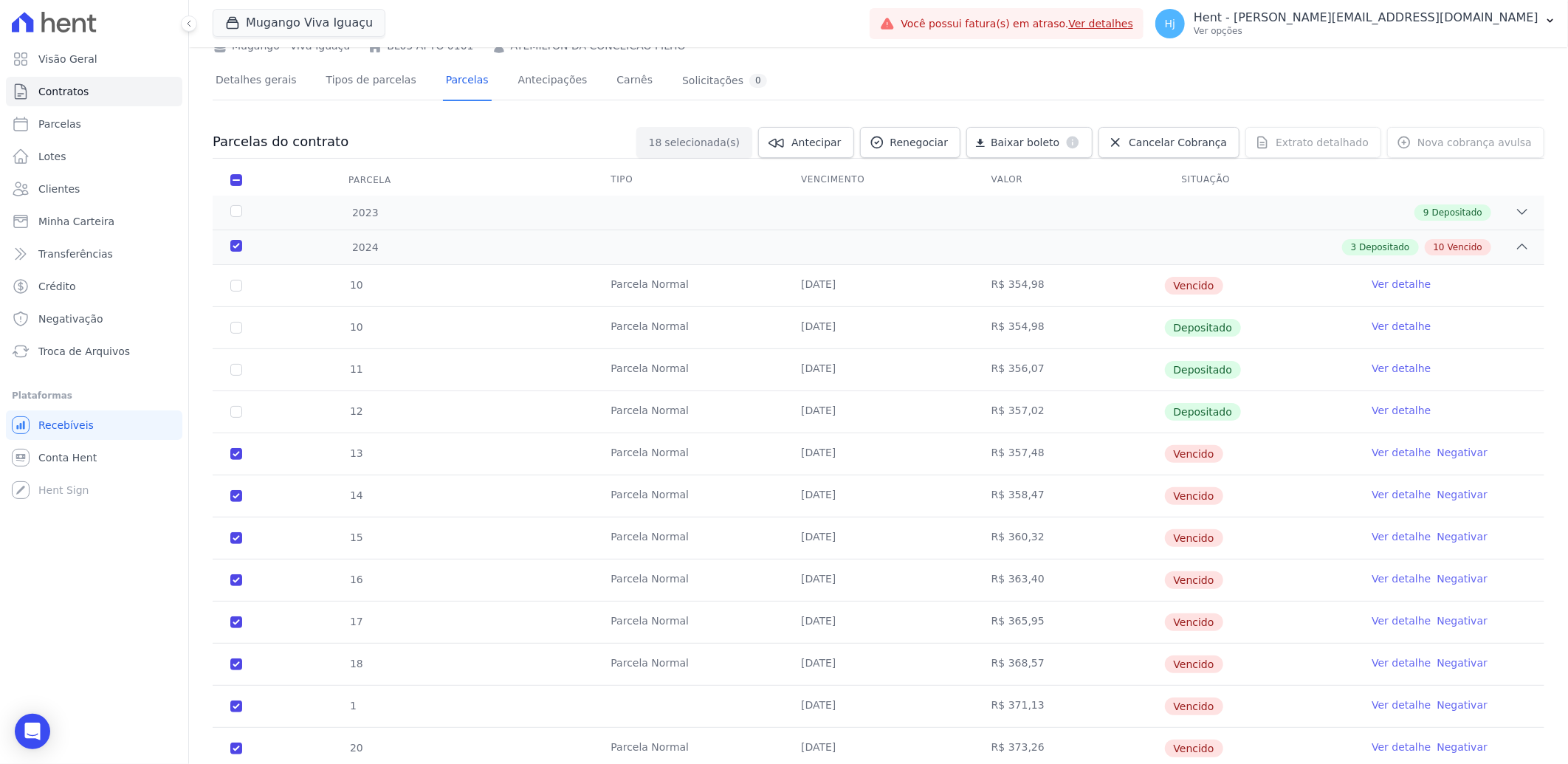
scroll to position [0, 0]
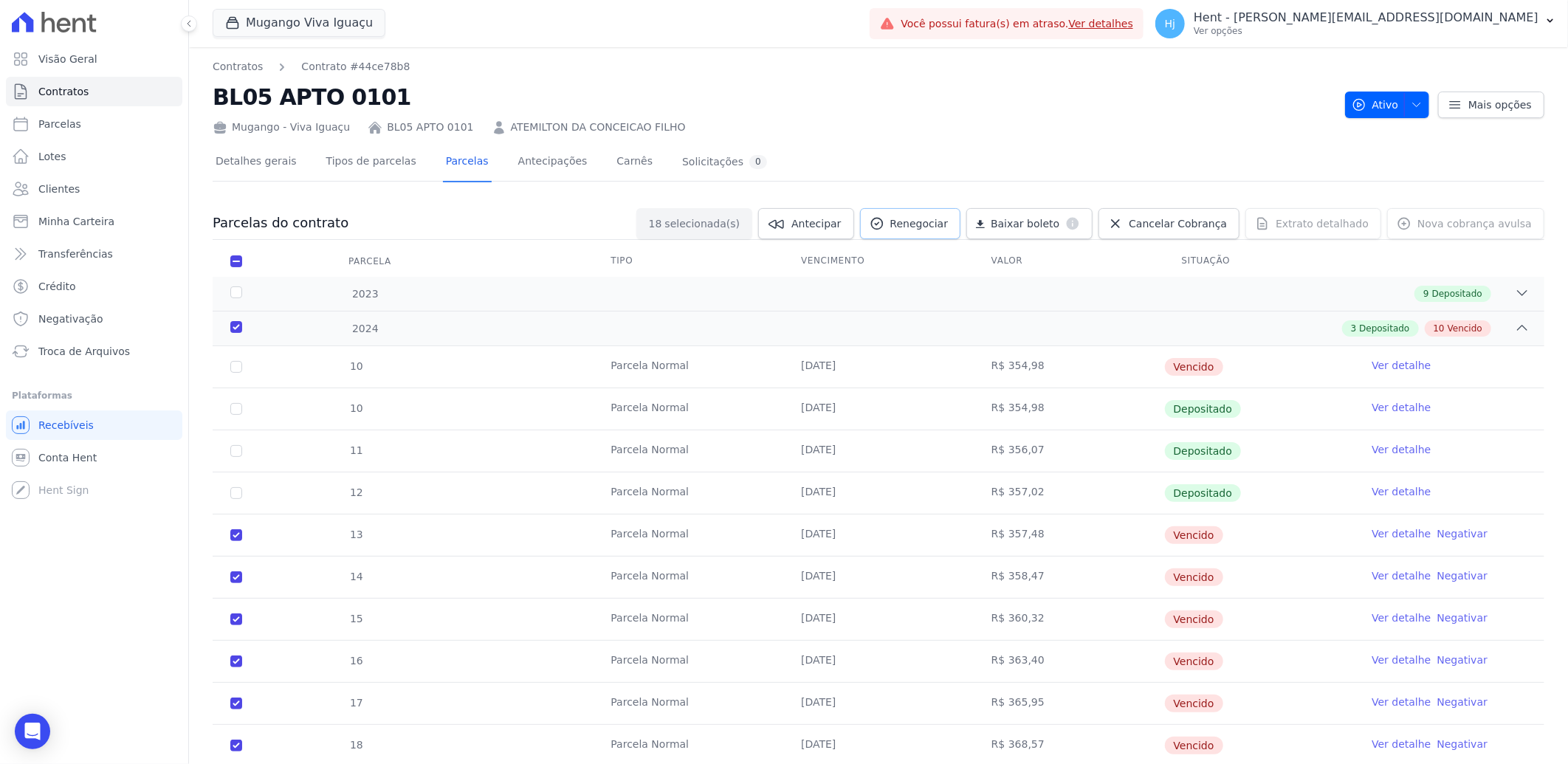
click at [945, 225] on span "Renegociar" at bounding box center [919, 223] width 58 height 14
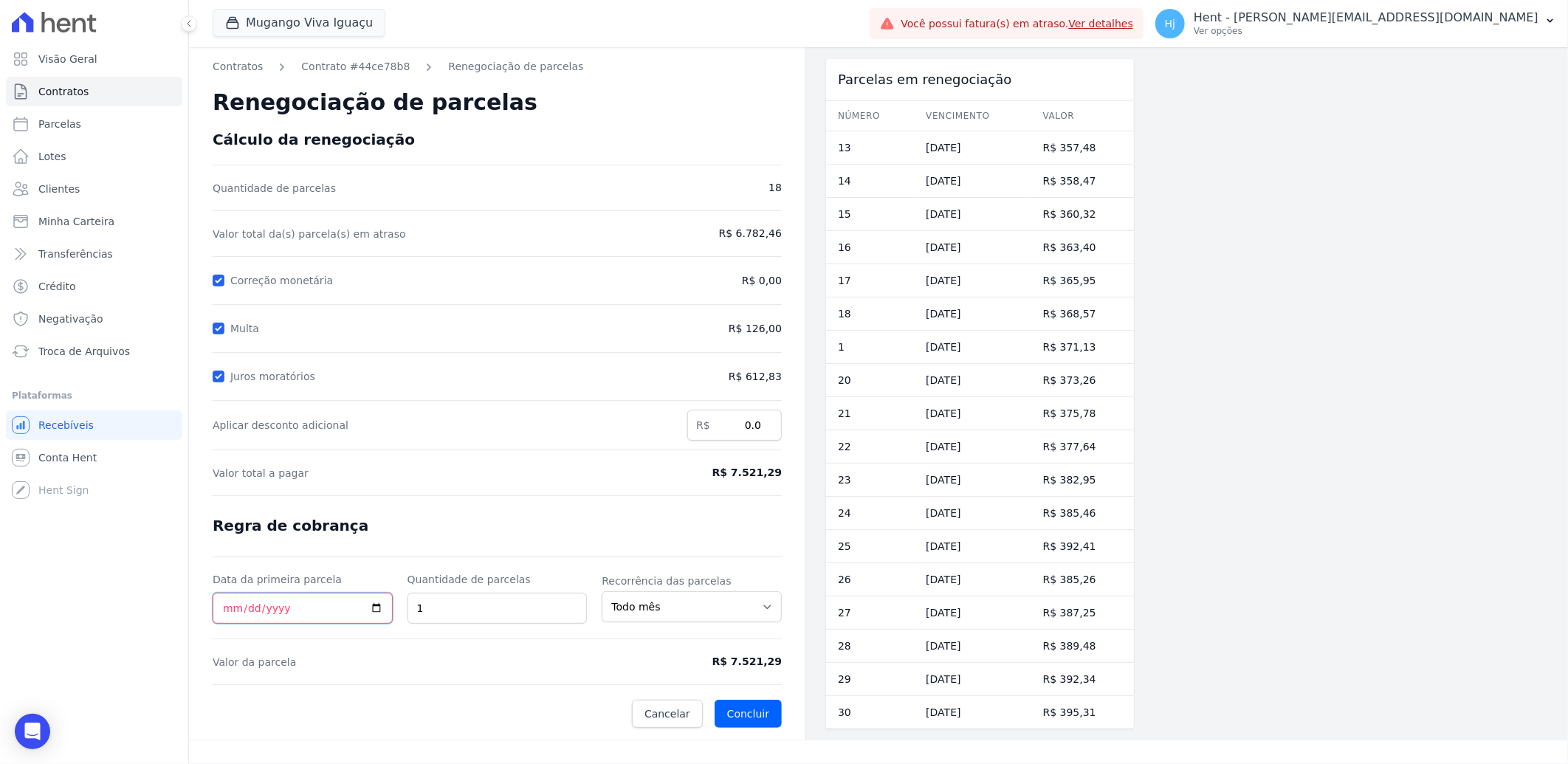
click at [230, 609] on input "Data da primeira parcela" at bounding box center [302, 608] width 180 height 31
type input "[DATE]"
type input "10"
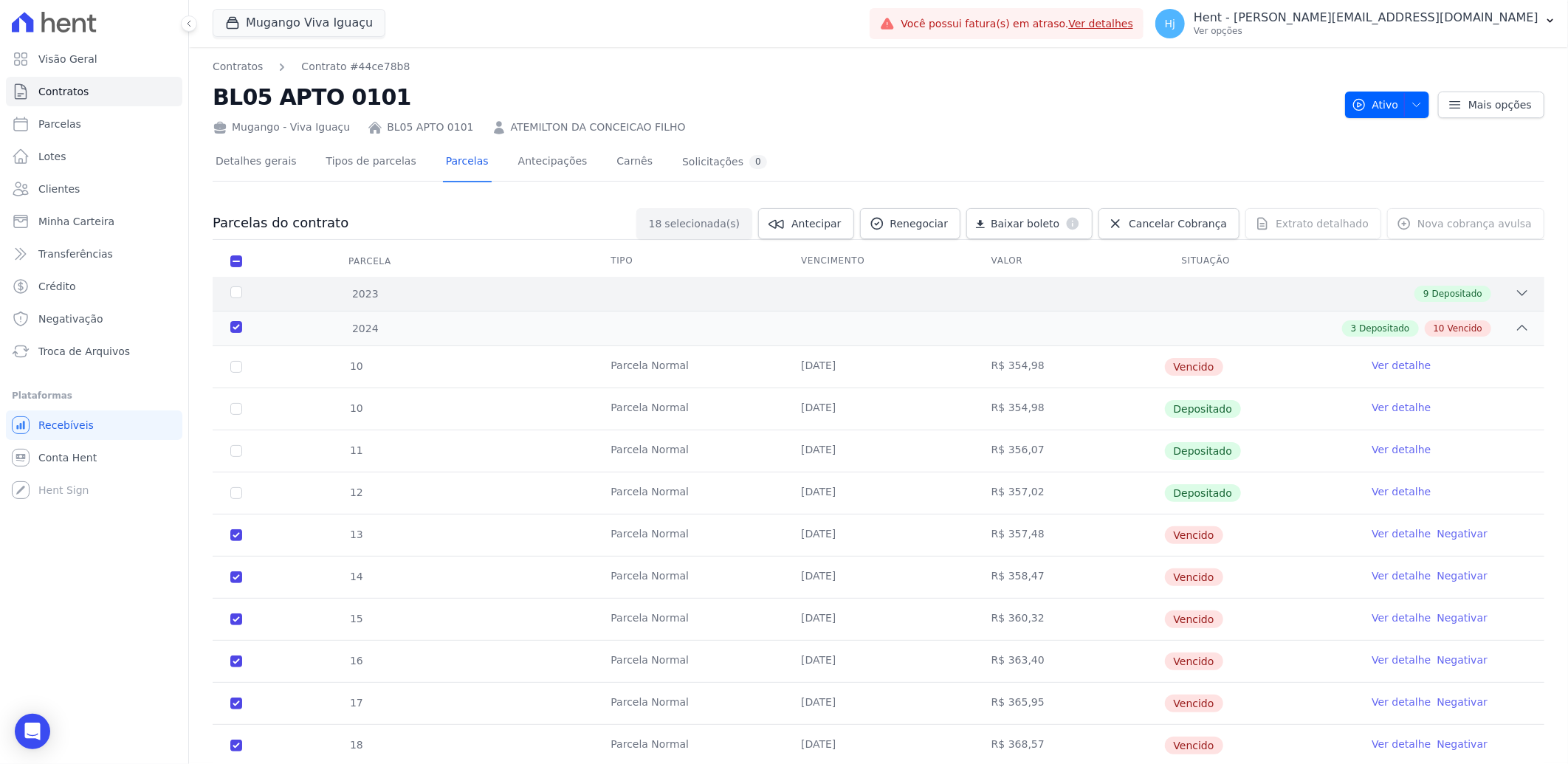
click at [961, 292] on div "9 Depositado" at bounding box center [945, 293] width 1171 height 16
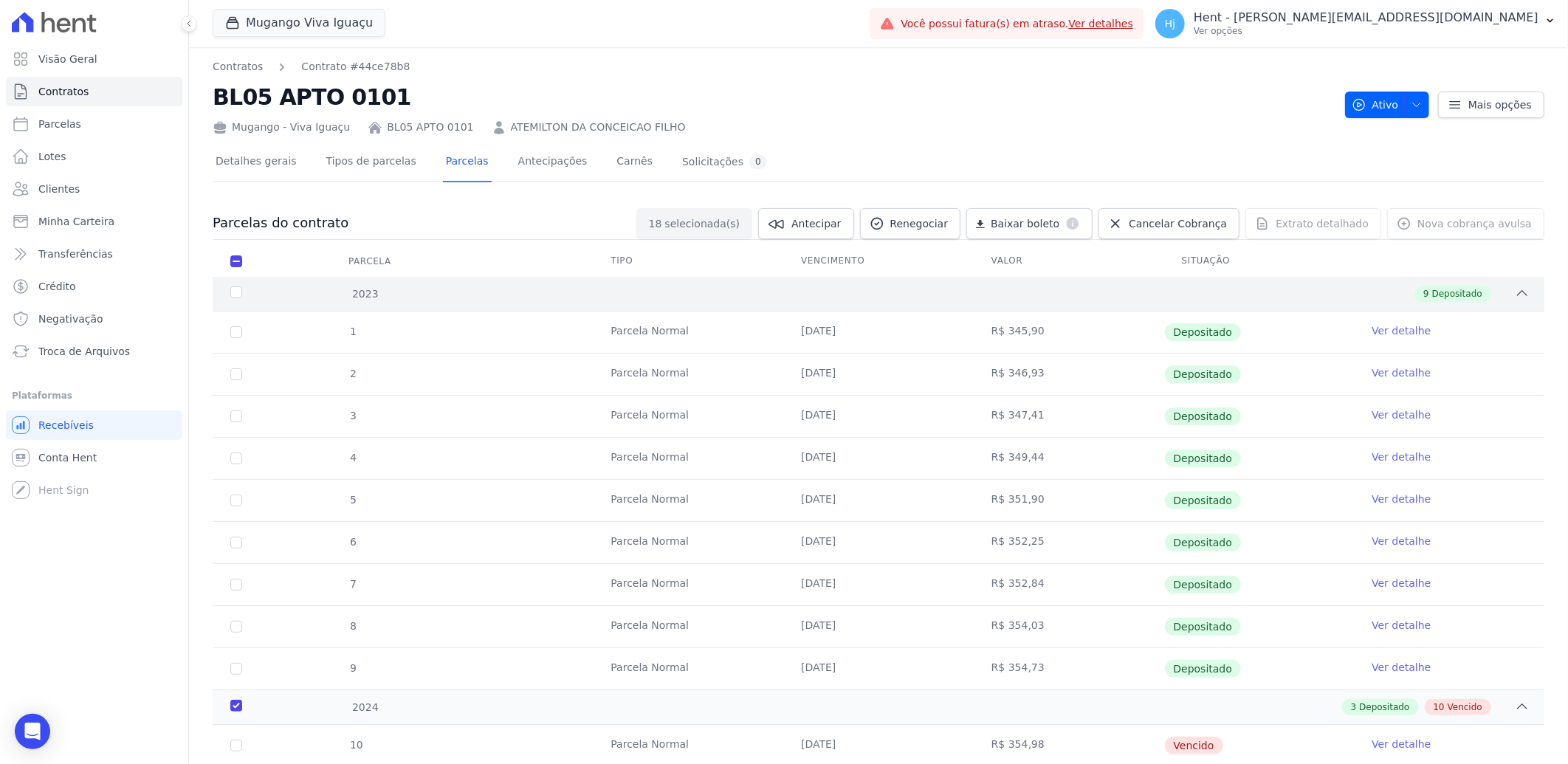
click at [1134, 286] on div "9 Depositado" at bounding box center [945, 293] width 1171 height 16
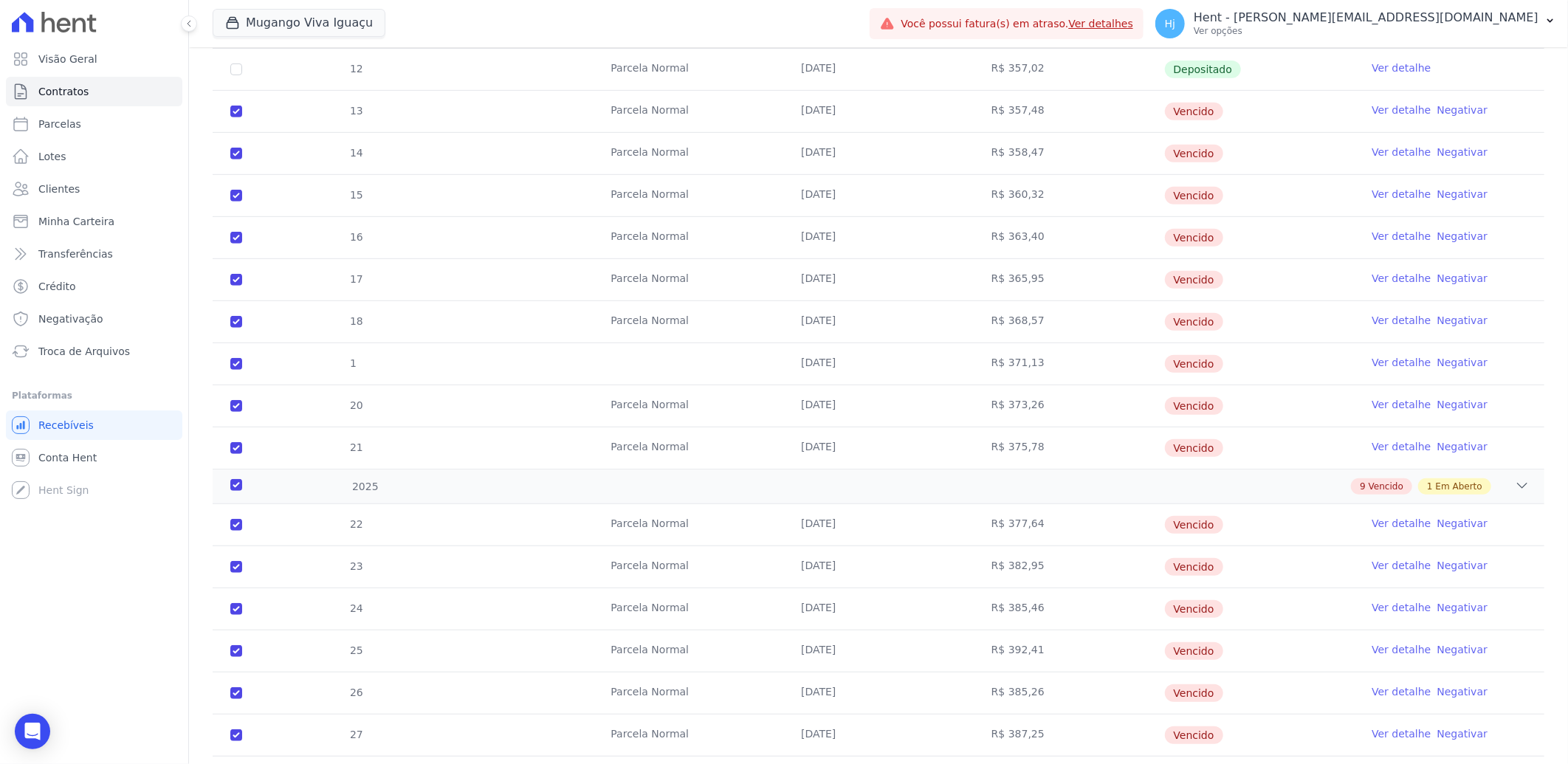
scroll to position [629, 0]
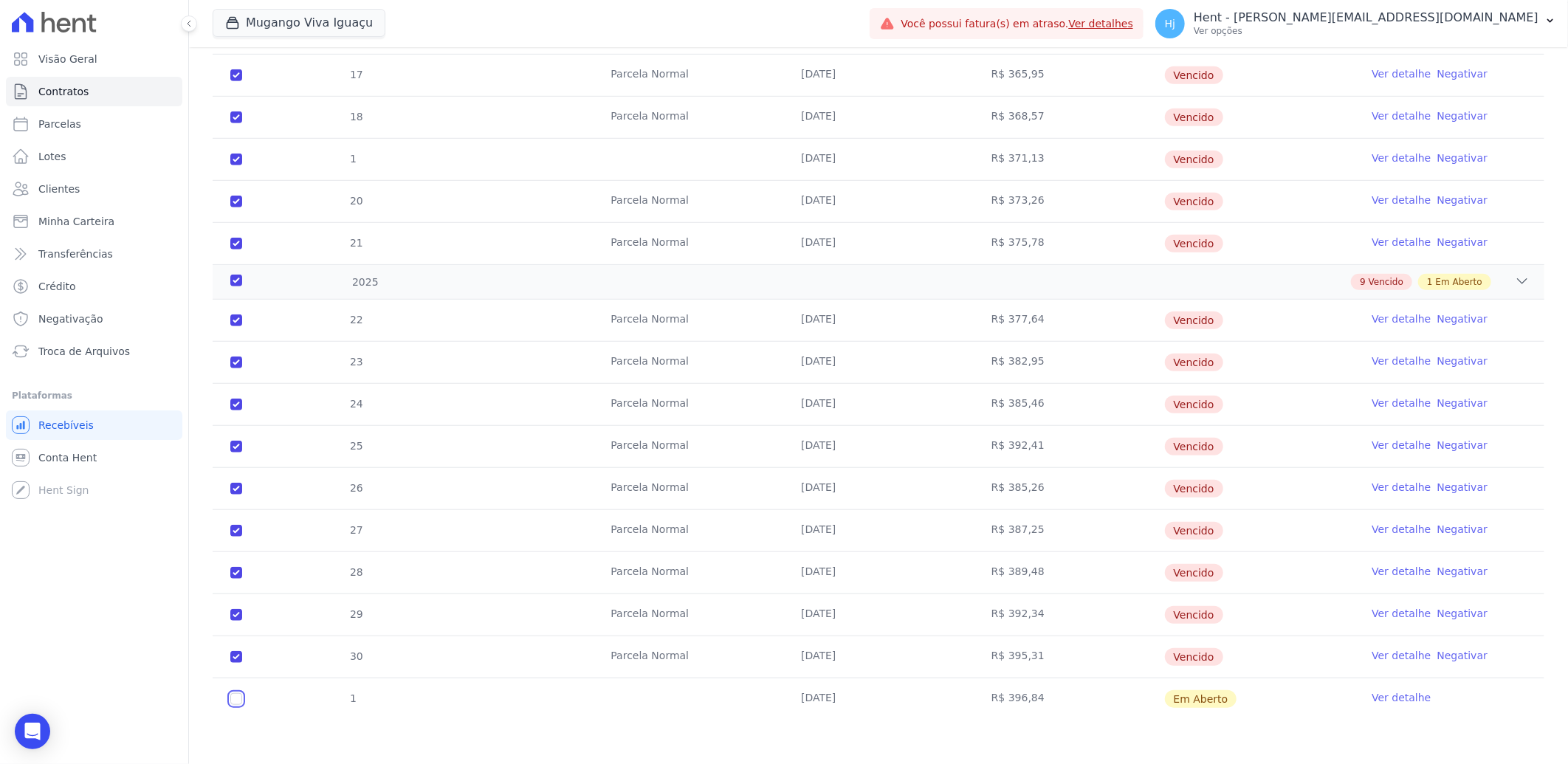
click at [235, 699] on input "checkbox" at bounding box center [236, 699] width 12 height 12
checkbox input "true"
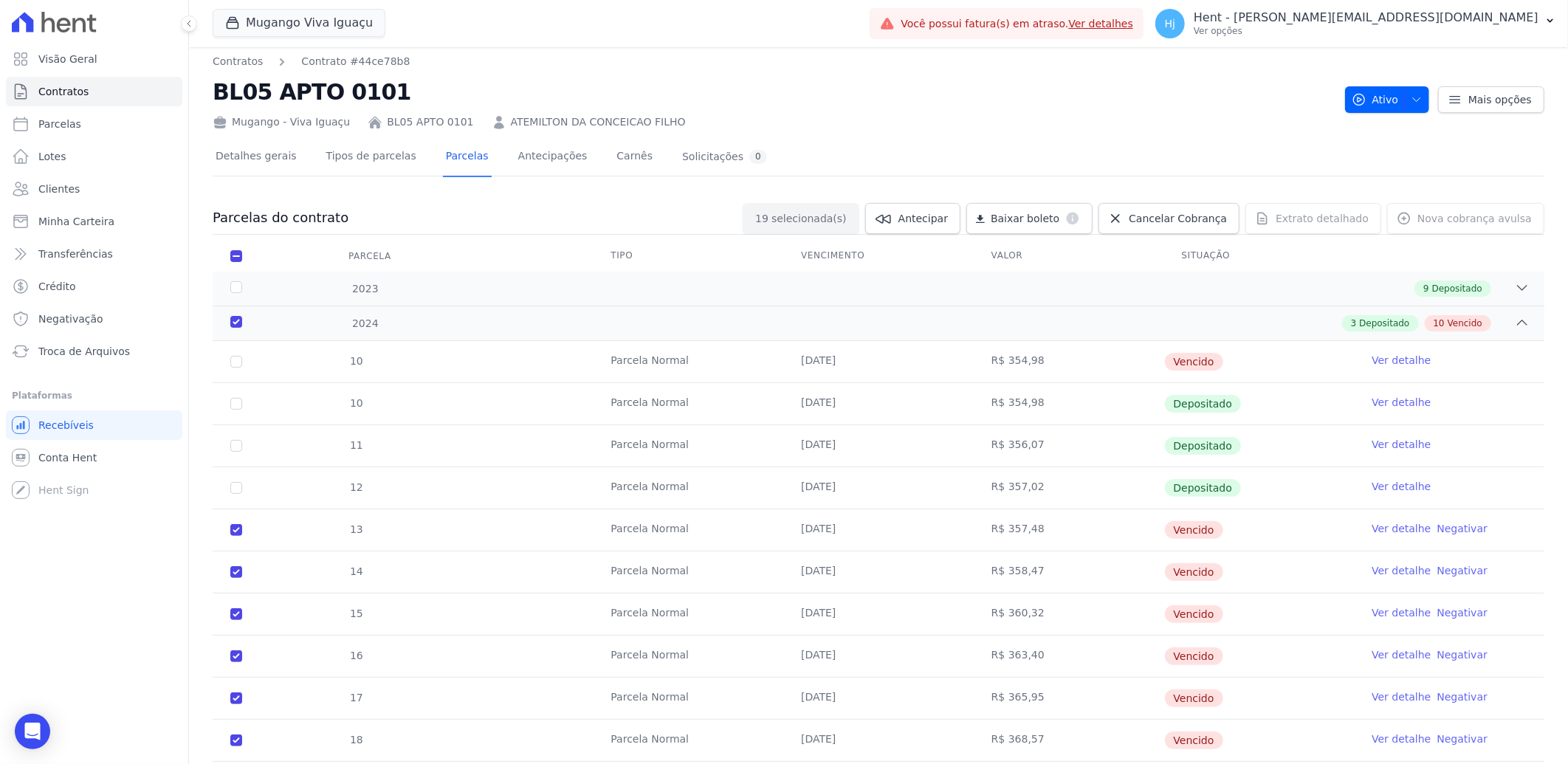
scroll to position [0, 0]
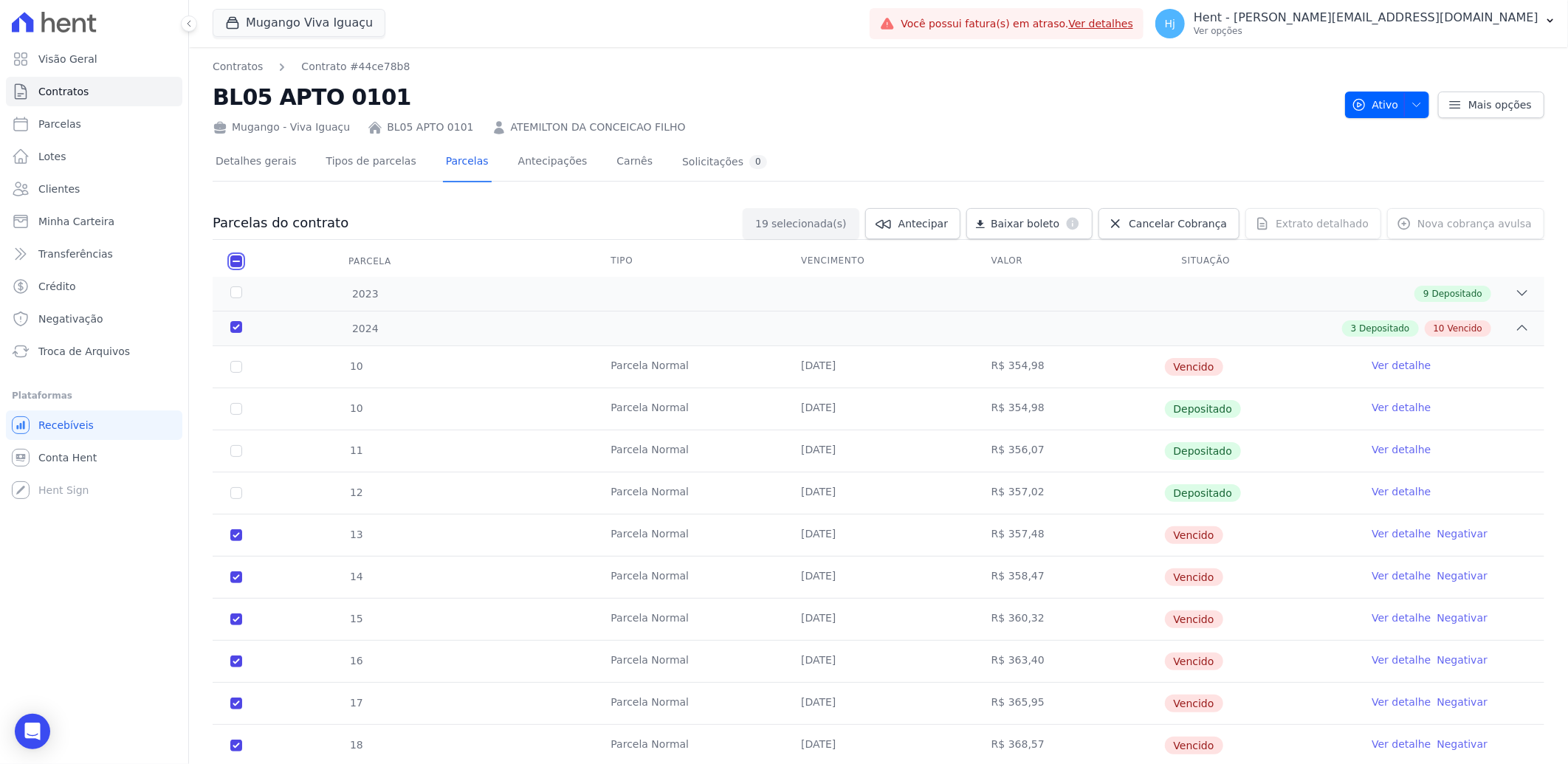
click at [239, 256] on input "checkbox" at bounding box center [236, 262] width 12 height 12
checkbox input "false"
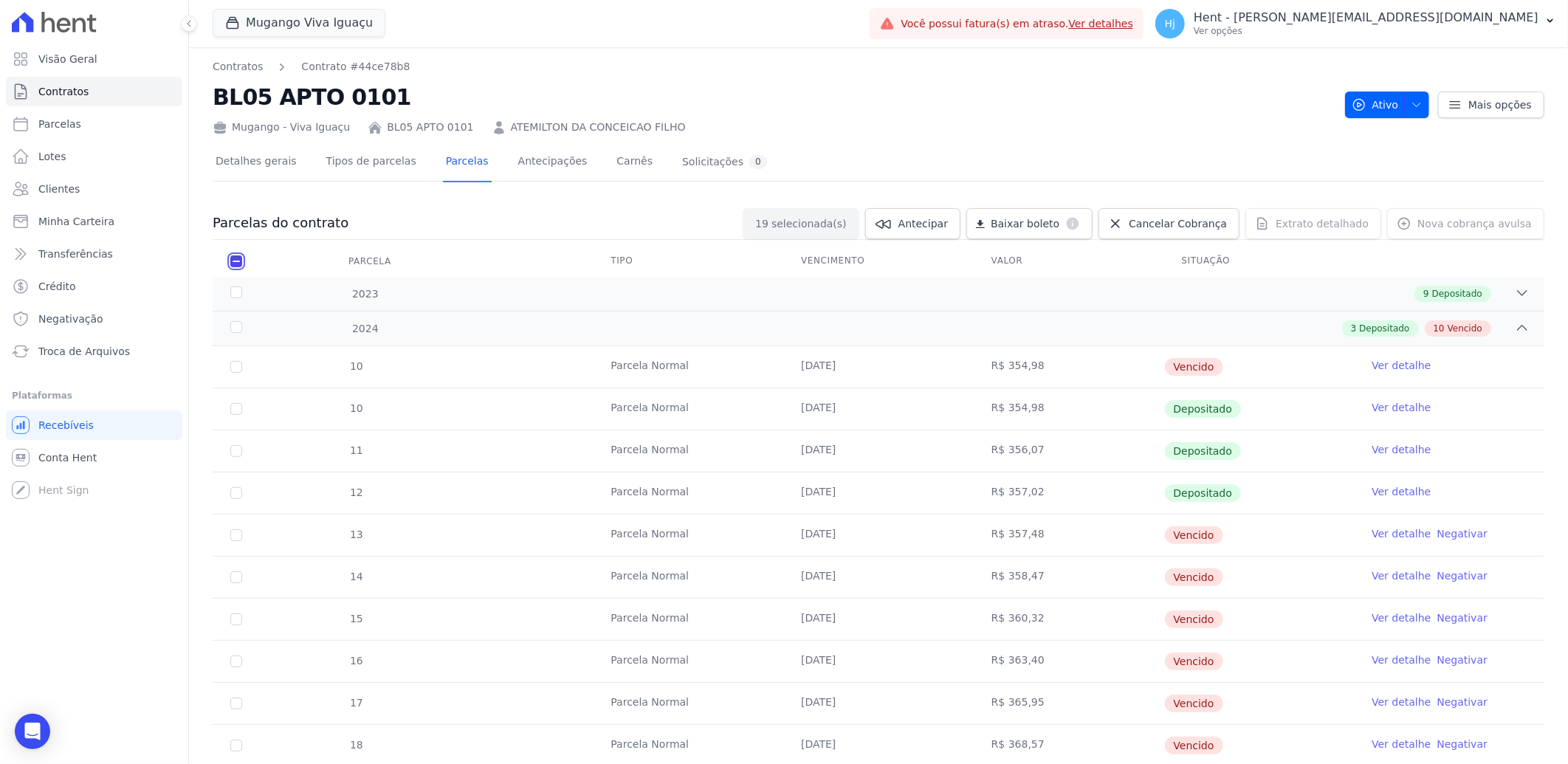
checkbox input "false"
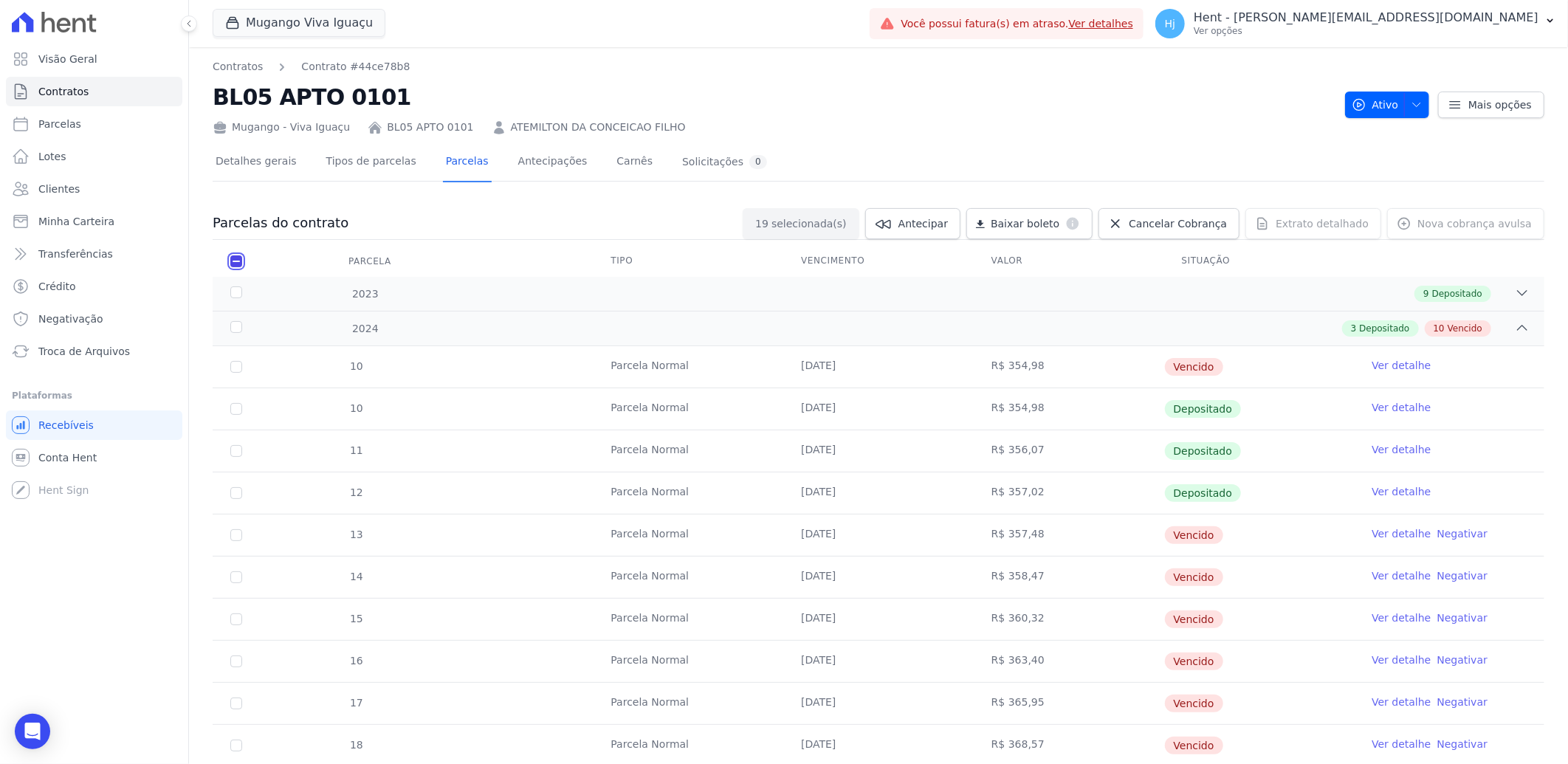
checkbox input "false"
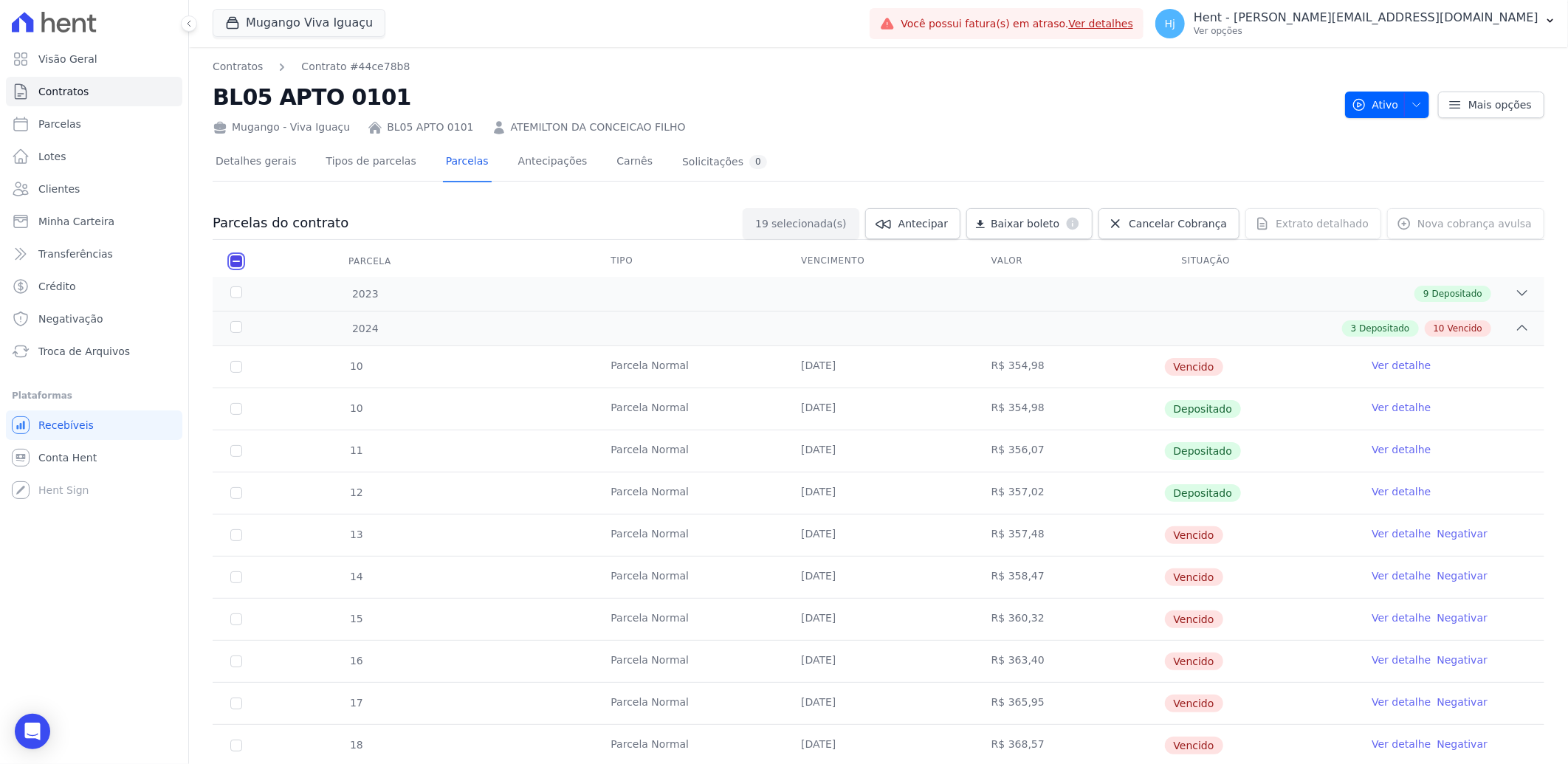
checkbox input "false"
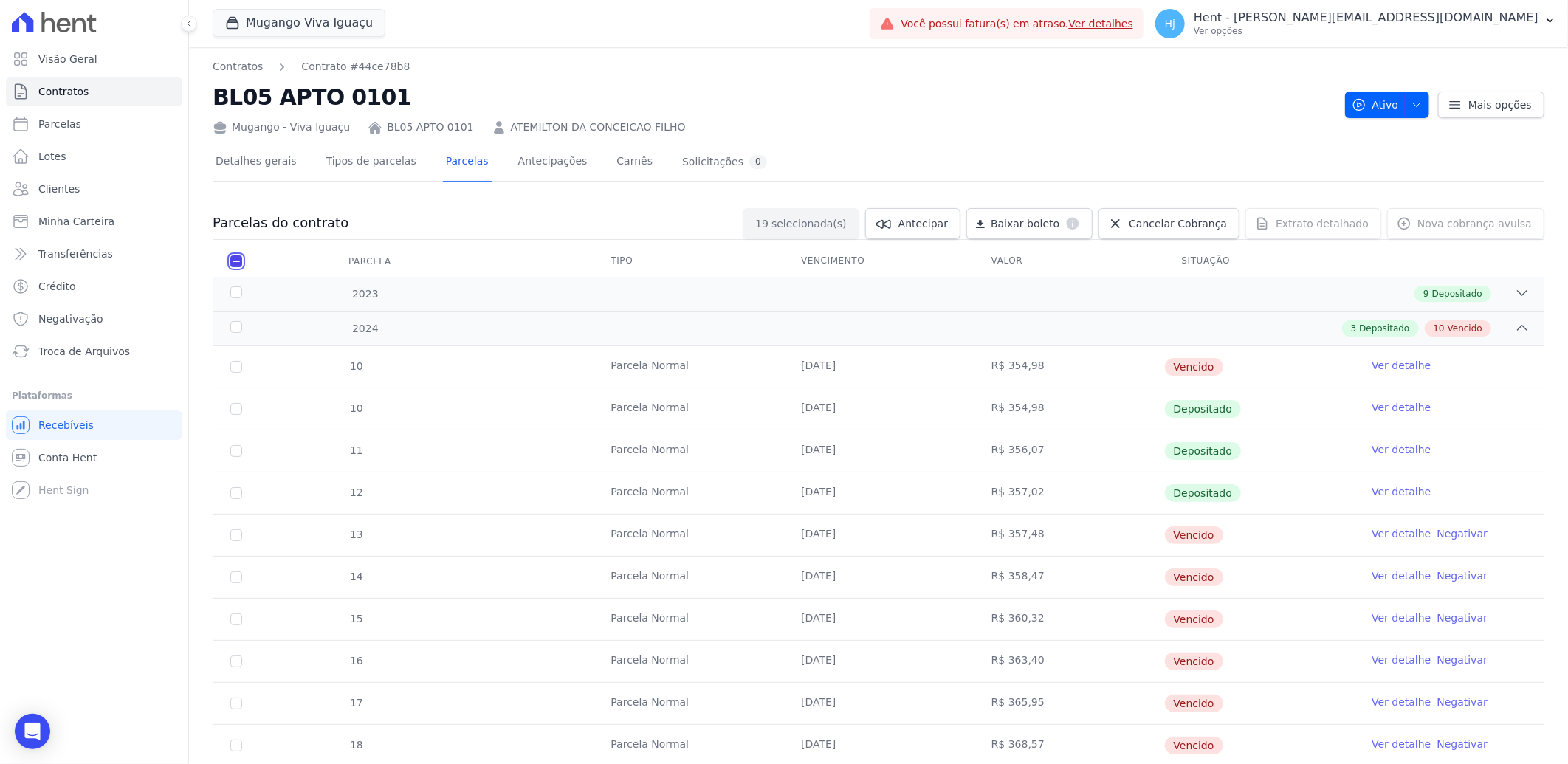
checkbox input "false"
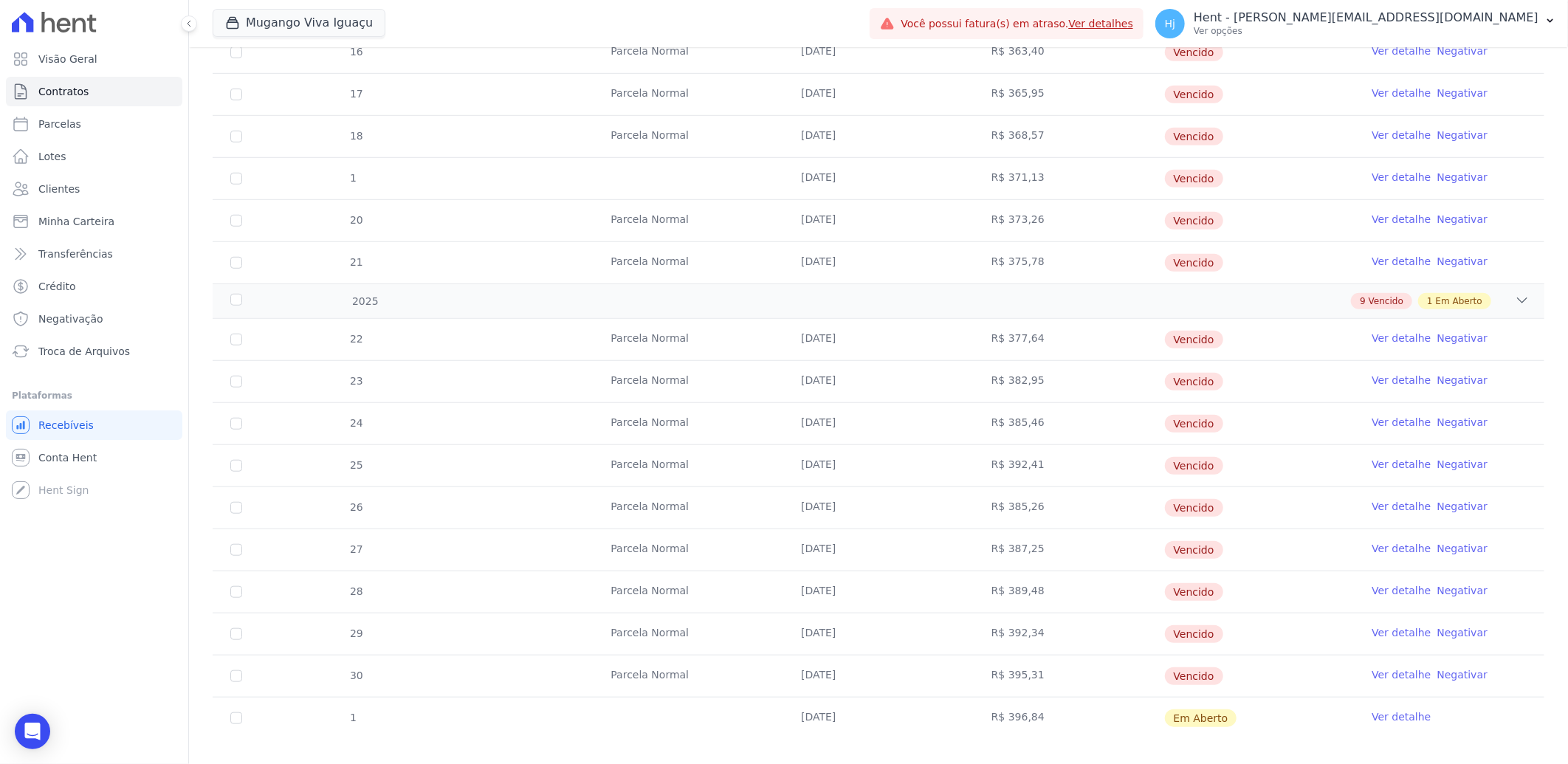
scroll to position [629, 0]
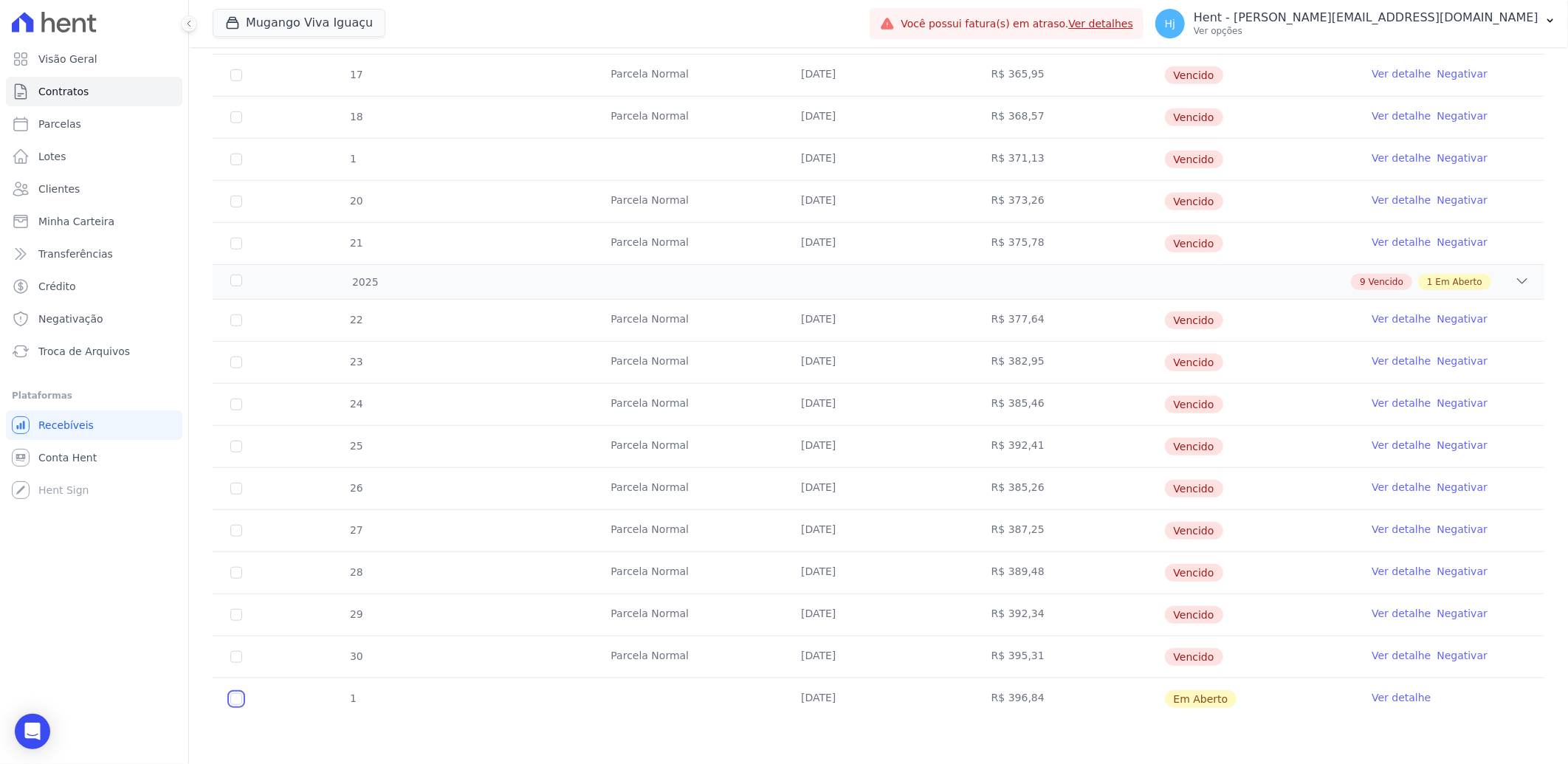
click at [238, 699] on input "checkbox" at bounding box center [236, 699] width 12 height 12
checkbox input "true"
click at [1375, 698] on link "Ver detalhe" at bounding box center [1401, 697] width 59 height 14
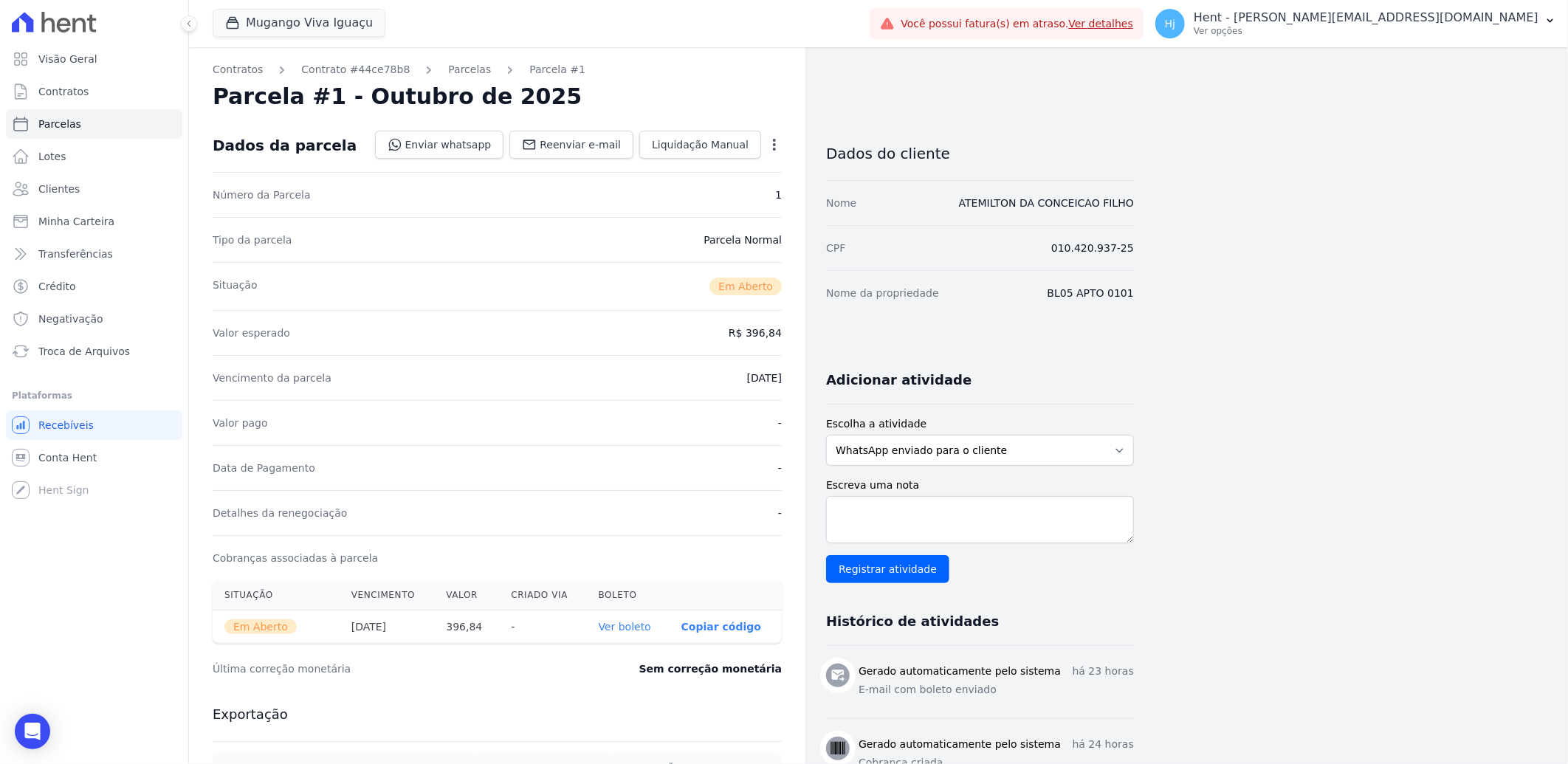
click at [629, 625] on link "Ver boleto" at bounding box center [625, 627] width 53 height 12
click at [80, 196] on link "Clientes" at bounding box center [94, 189] width 176 height 30
